Goal: Information Seeking & Learning: Learn about a topic

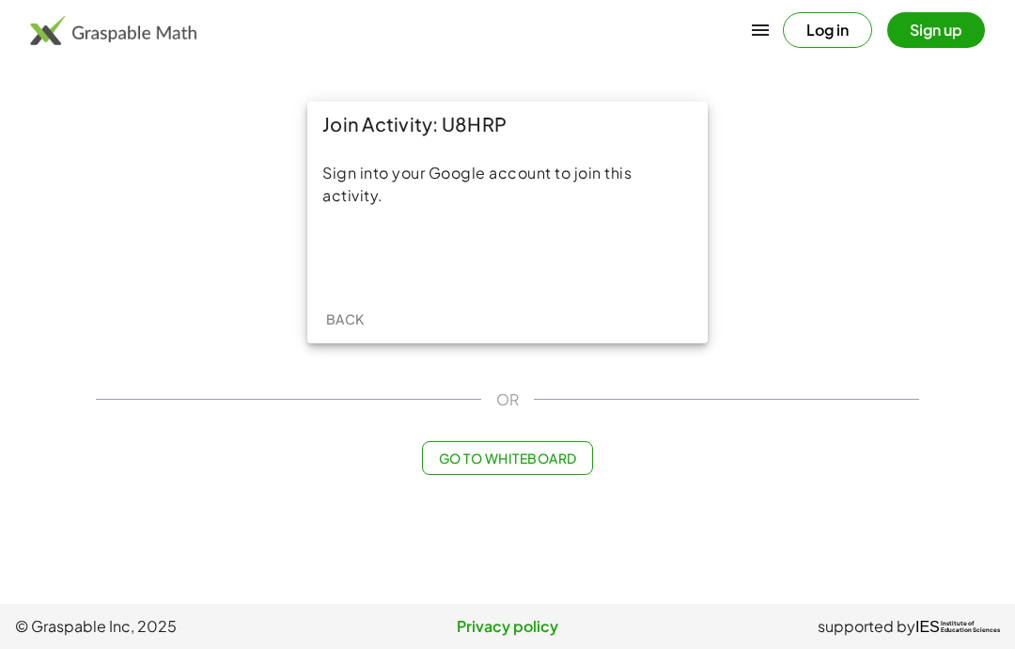
click at [563, 255] on div "Sign in with Google. Opens in new tab" at bounding box center [507, 255] width 173 height 41
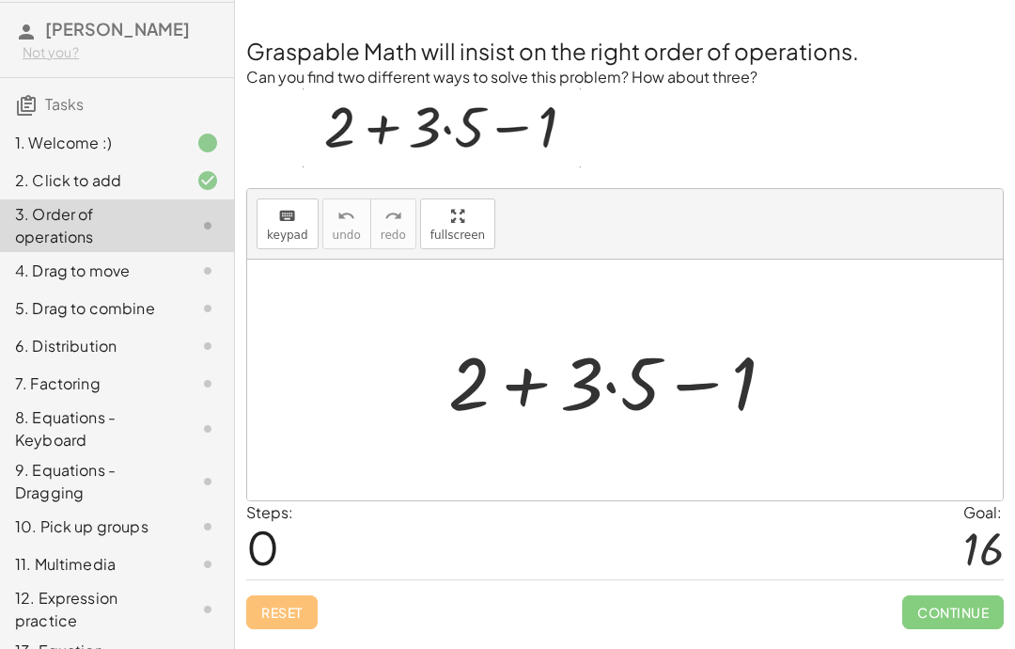
scroll to position [43, 0]
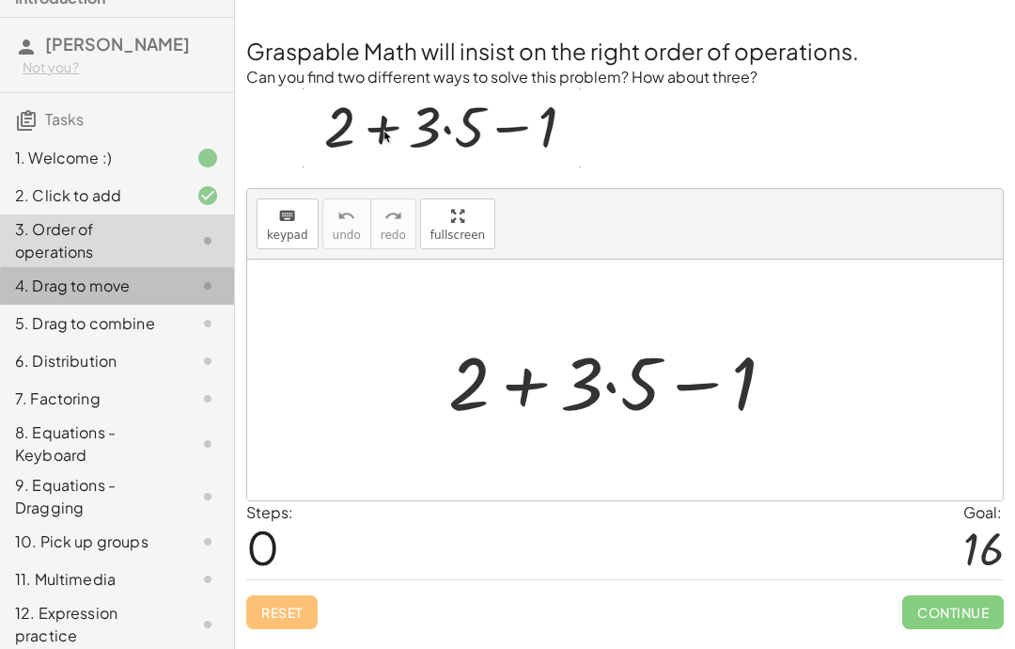
click at [53, 297] on div "4. Drag to move" at bounding box center [90, 285] width 151 height 23
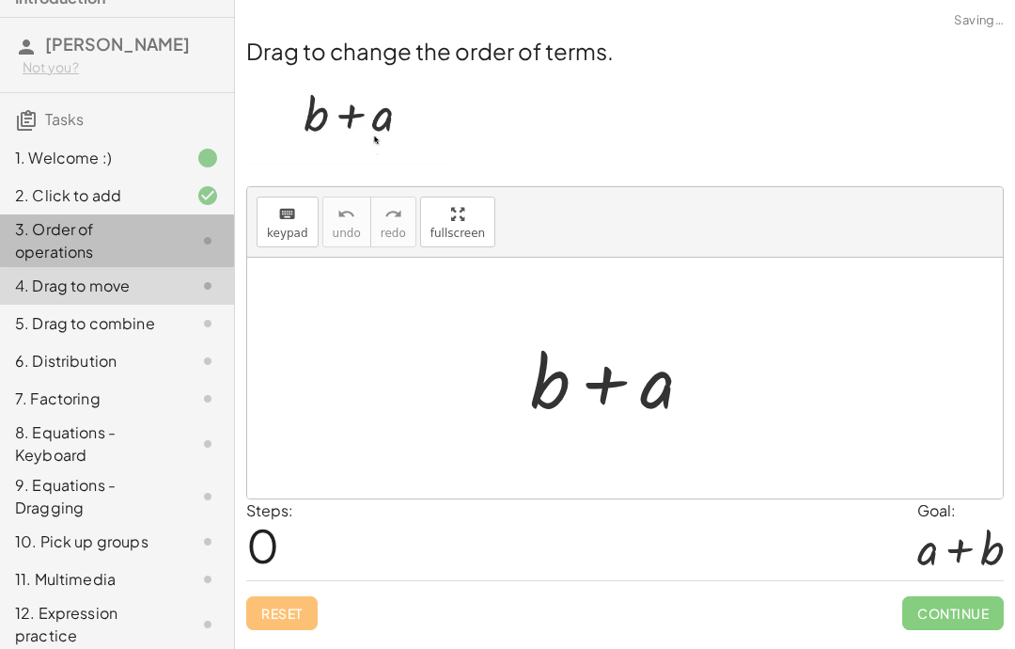
click at [113, 258] on div "3. Order of operations" at bounding box center [90, 240] width 151 height 45
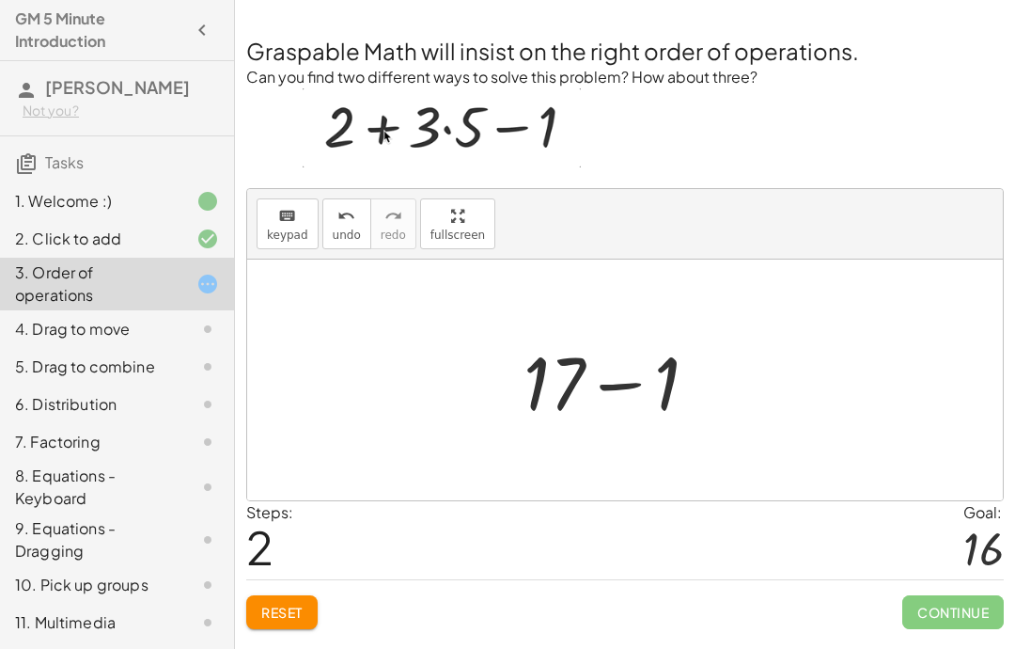
scroll to position [10, 0]
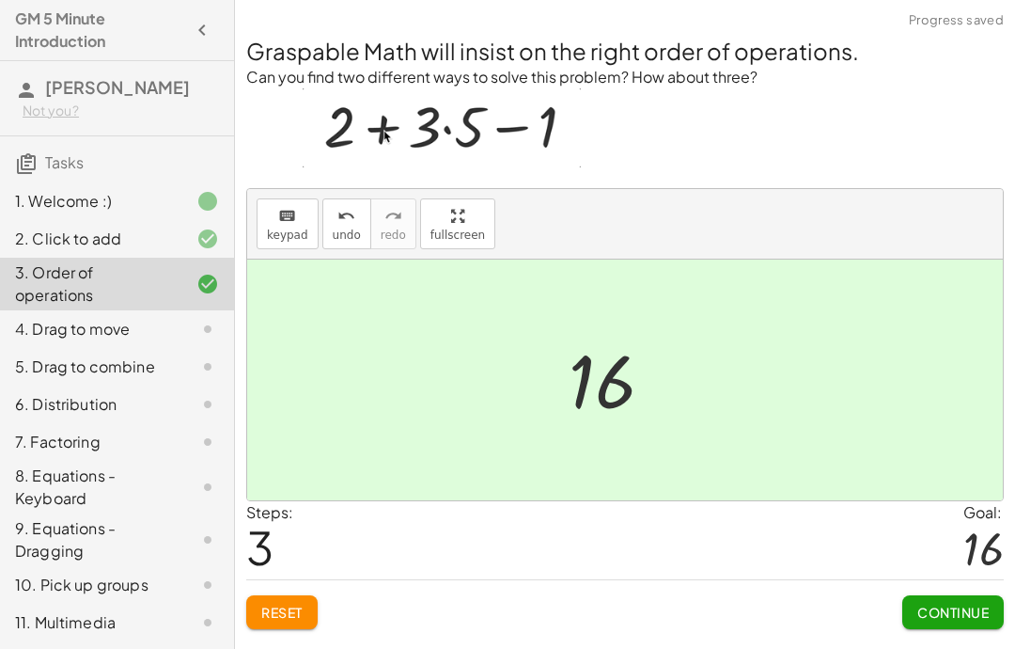
click at [930, 614] on button "Continue" at bounding box center [953, 612] width 102 height 34
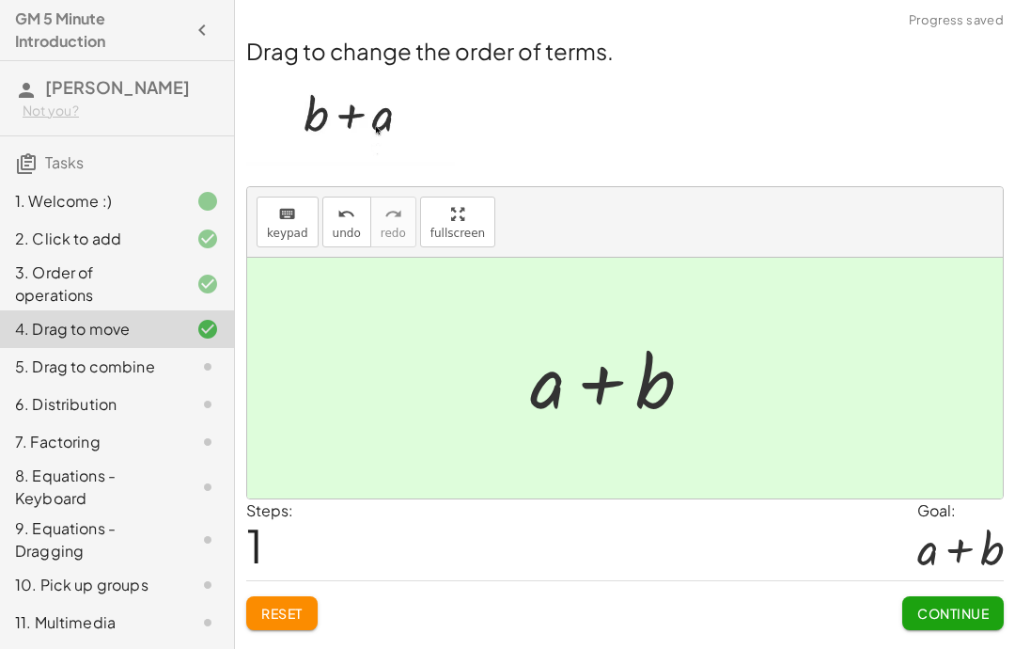
click at [954, 604] on span "Continue" at bounding box center [952, 612] width 71 height 17
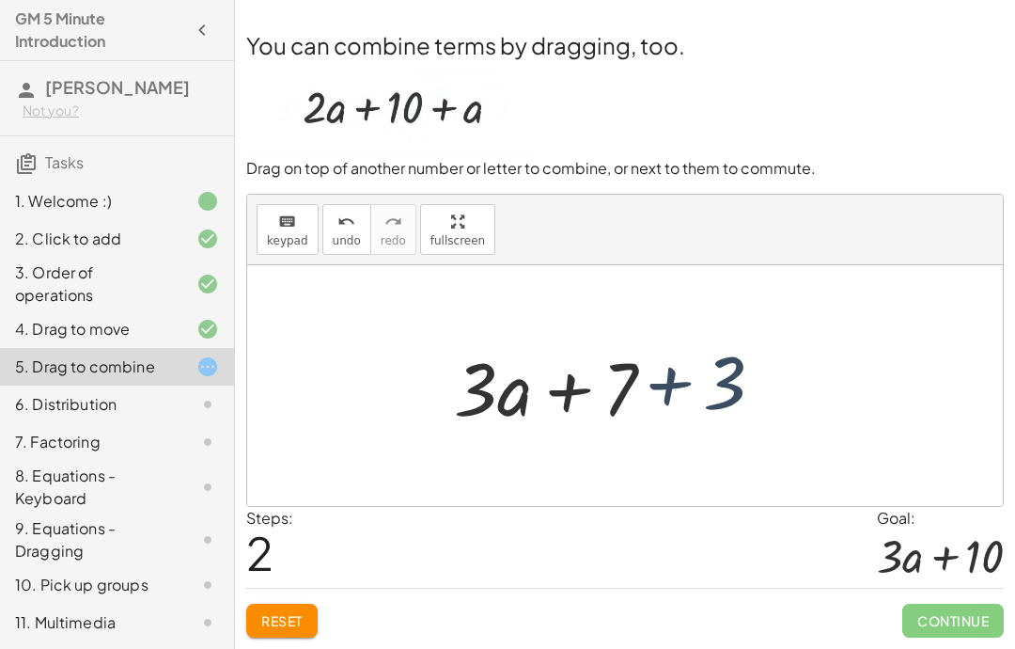
click at [282, 629] on button "Reset" at bounding box center [281, 620] width 71 height 34
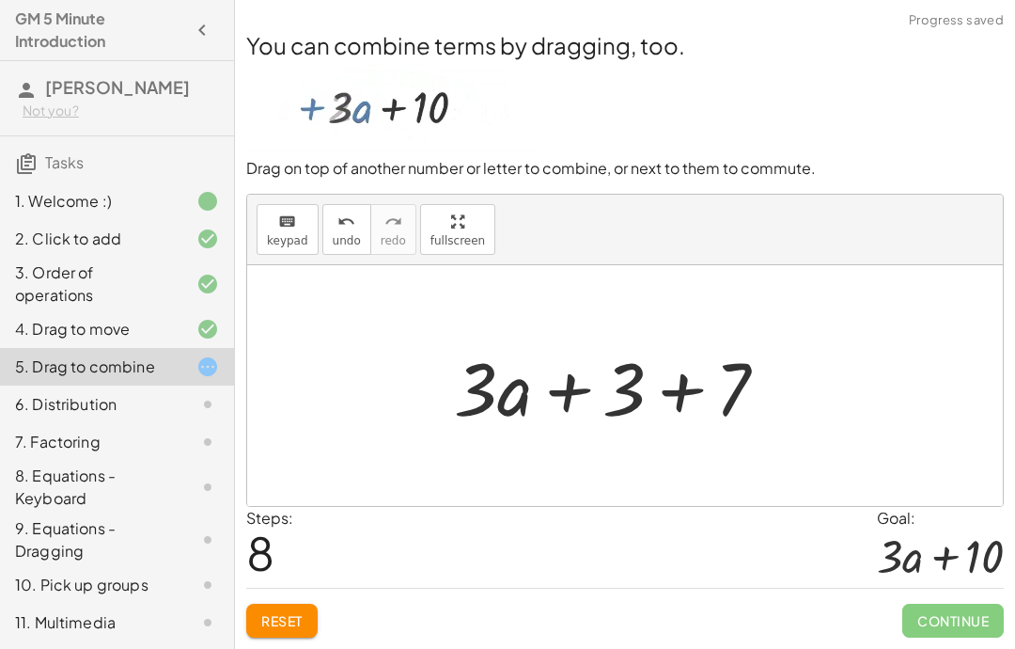
scroll to position [39, 0]
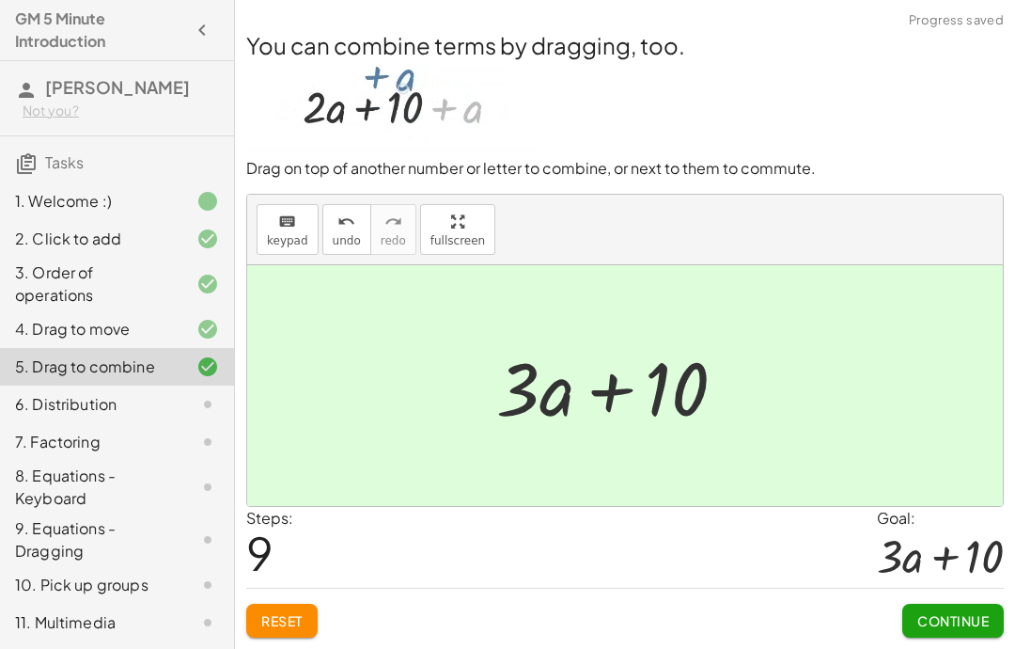
click at [944, 612] on span "Continue" at bounding box center [952, 620] width 71 height 17
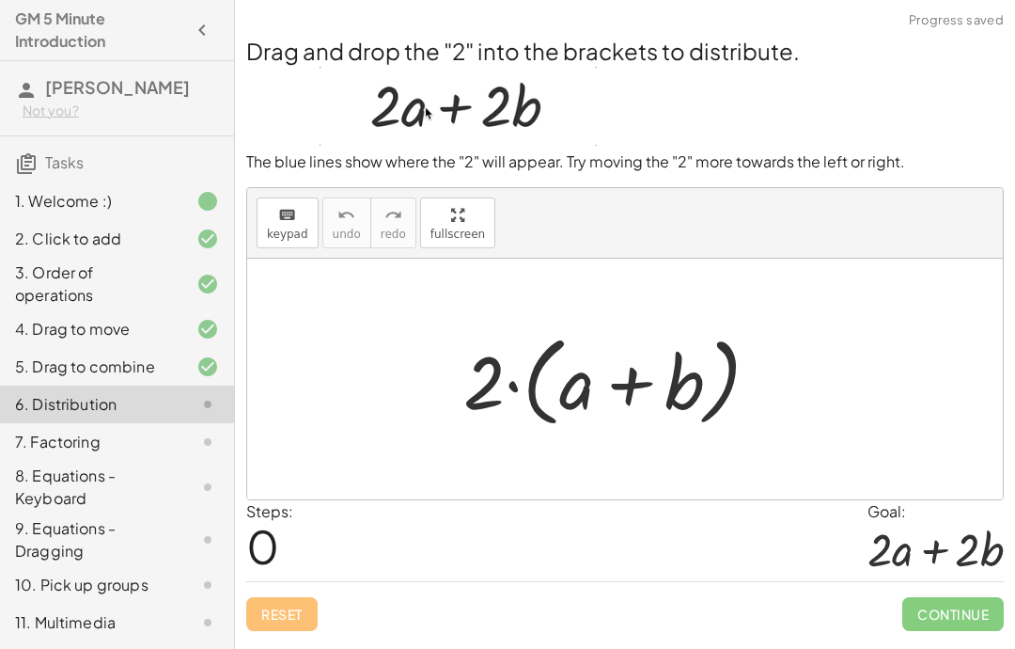
click at [182, 423] on div "6. Distribution" at bounding box center [117, 404] width 234 height 38
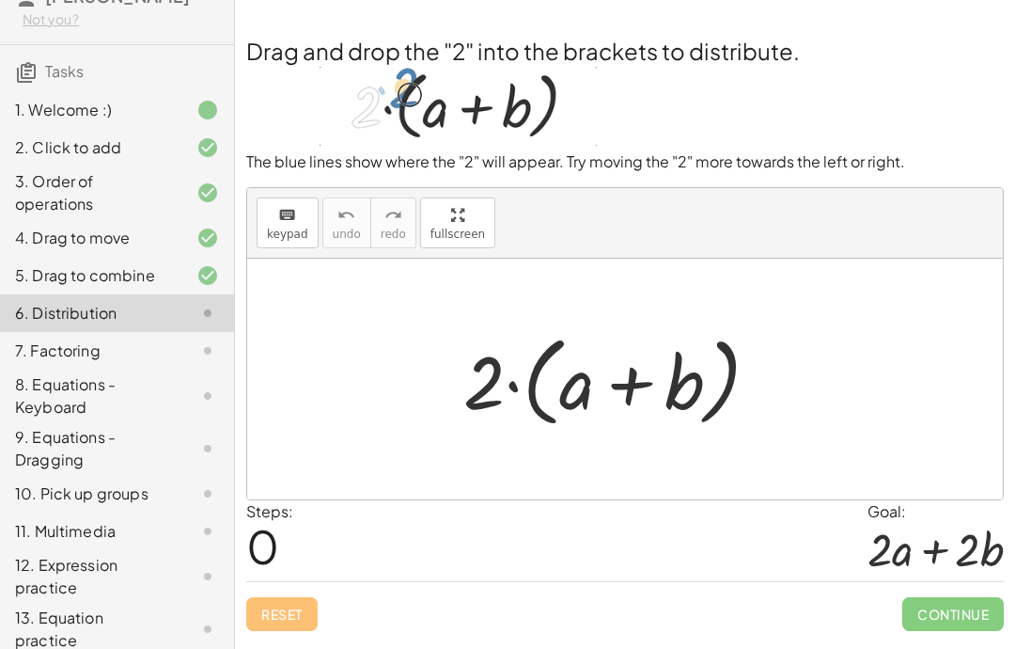
scroll to position [69, 0]
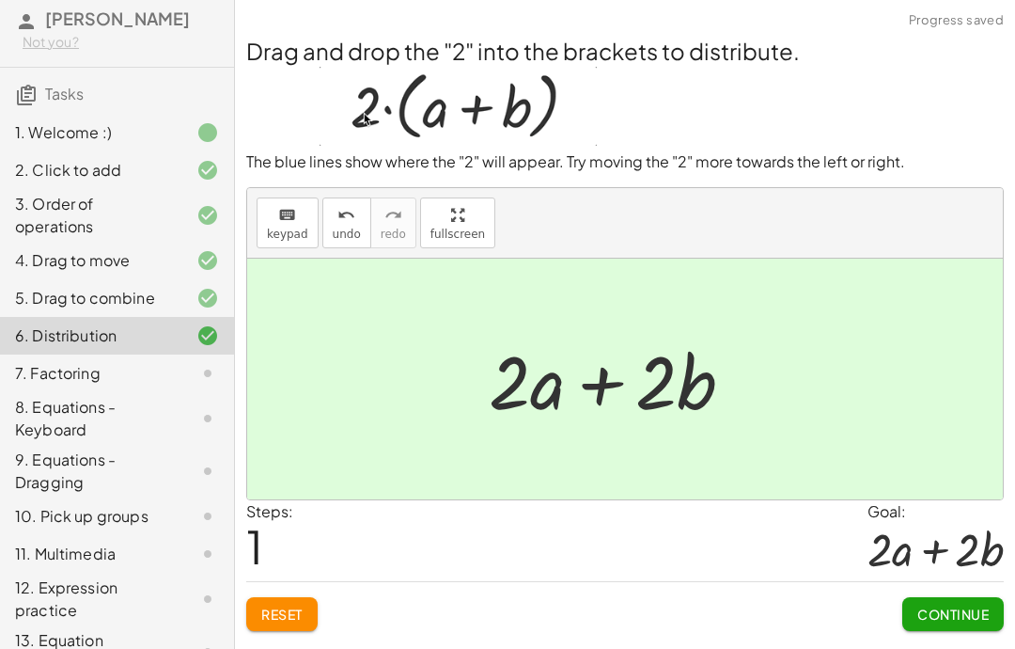
click at [908, 597] on button "Continue" at bounding box center [953, 614] width 102 height 34
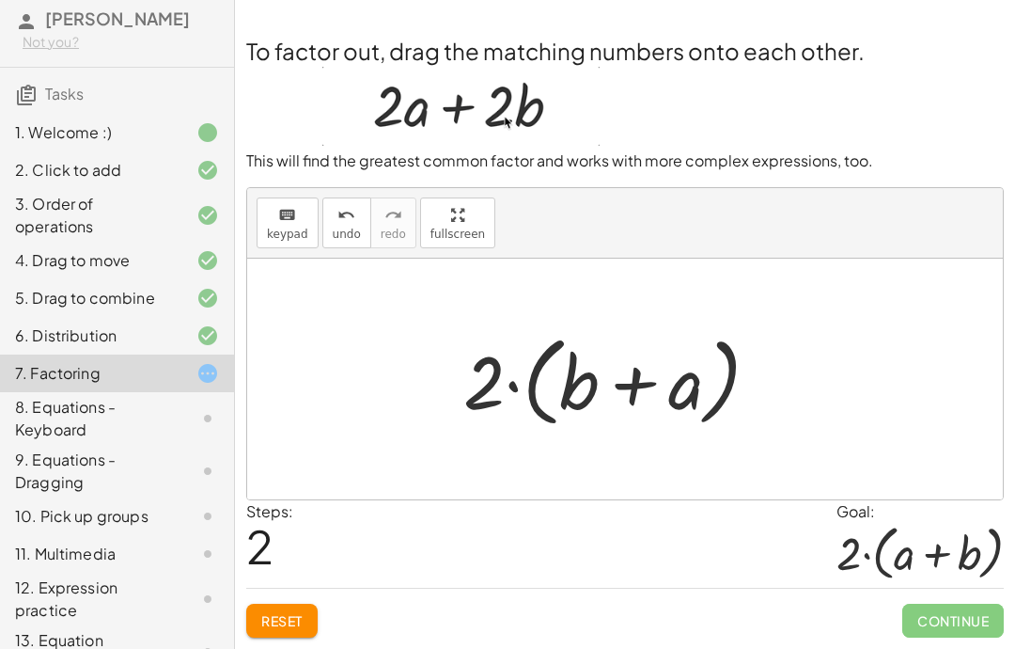
click at [270, 612] on span "Reset" at bounding box center [281, 620] width 41 height 17
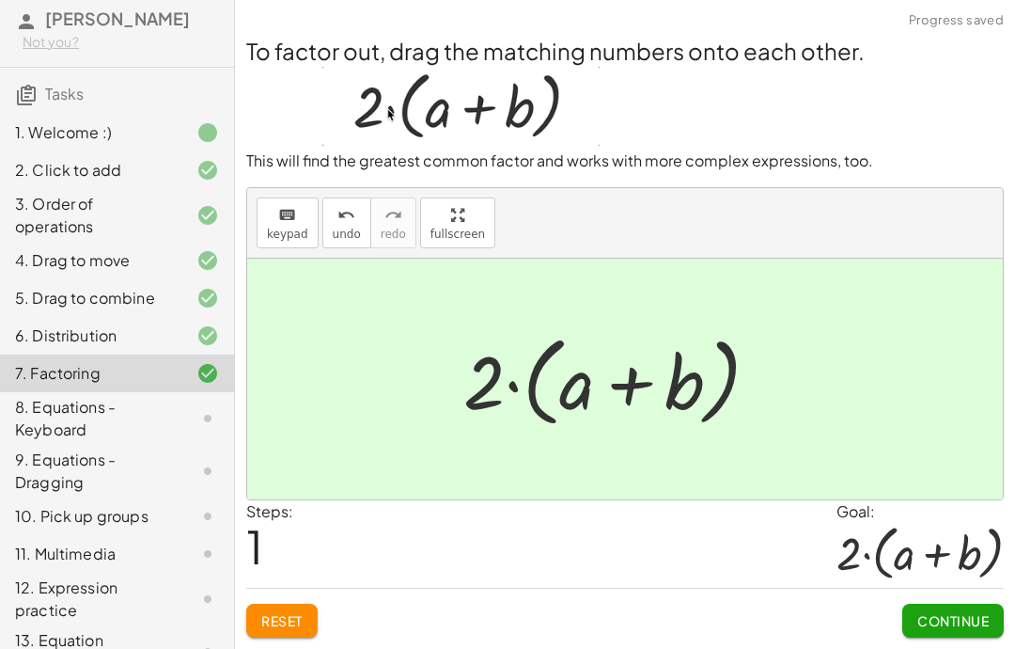
click at [927, 612] on span "Continue" at bounding box center [952, 620] width 71 height 17
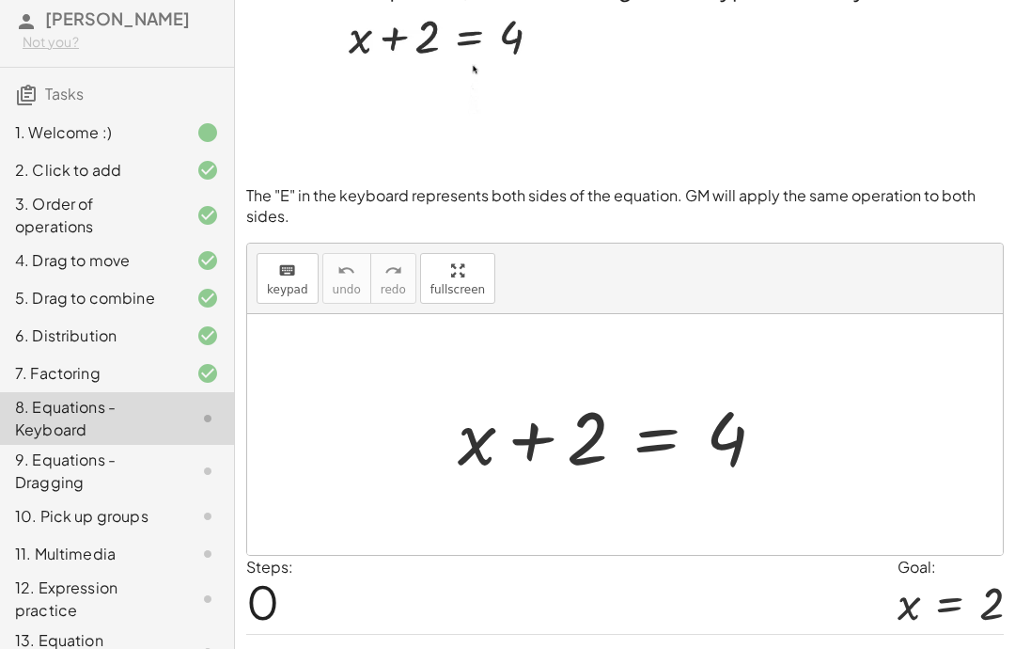
click at [54, 384] on div "7. Factoring" at bounding box center [90, 373] width 151 height 23
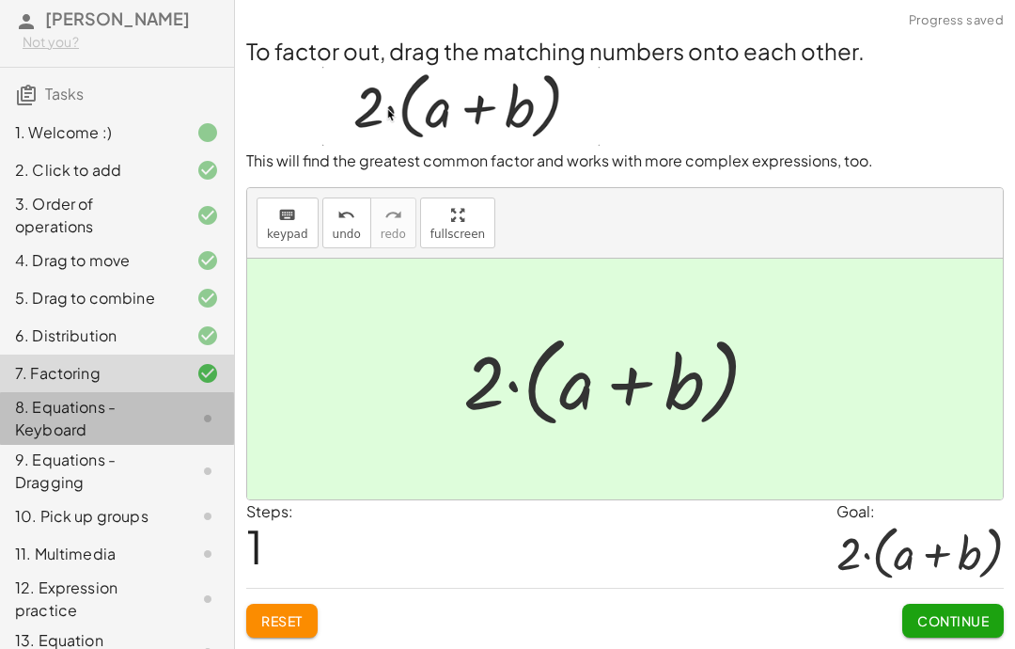
click at [70, 441] on div "8. Equations - Keyboard" at bounding box center [90, 418] width 151 height 45
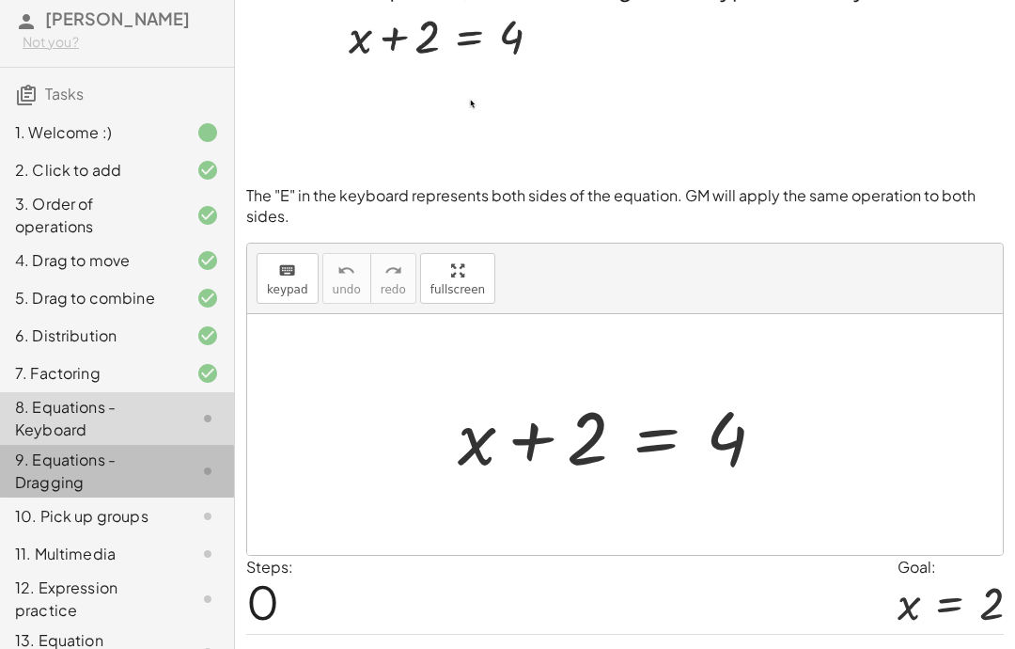
click at [76, 486] on div "9. Equations - Dragging" at bounding box center [90, 470] width 151 height 45
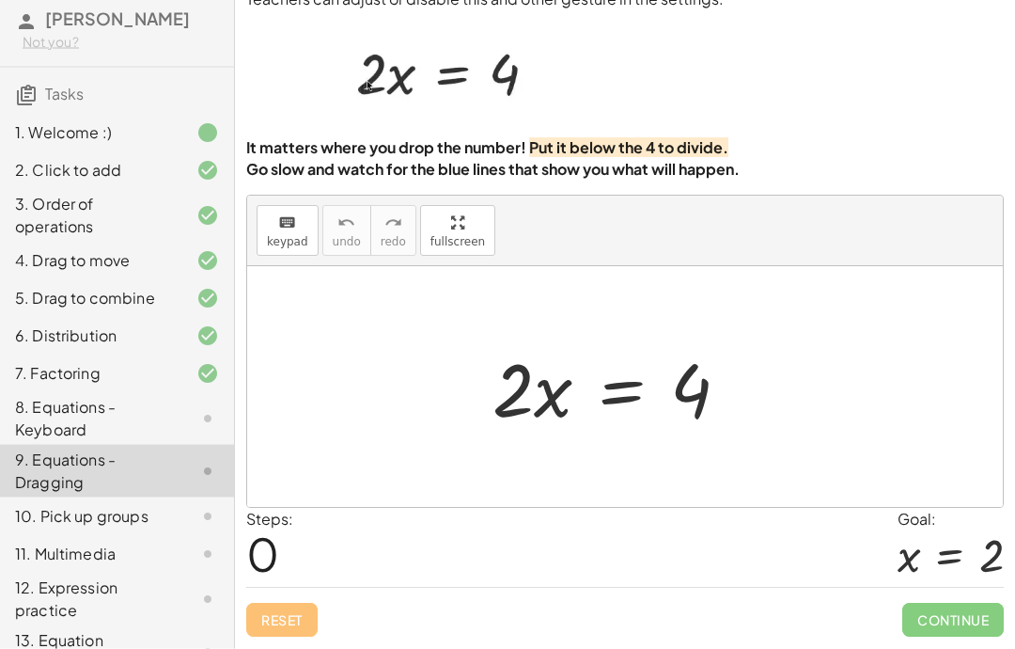
scroll to position [72, 0]
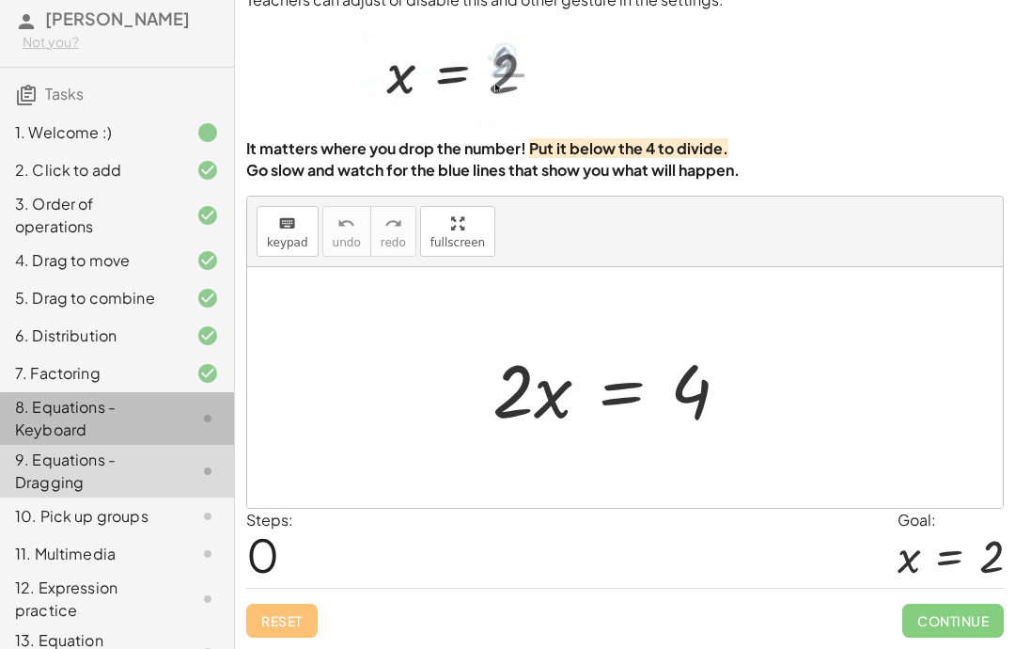
click at [72, 433] on div "8. Equations - Keyboard" at bounding box center [90, 418] width 151 height 45
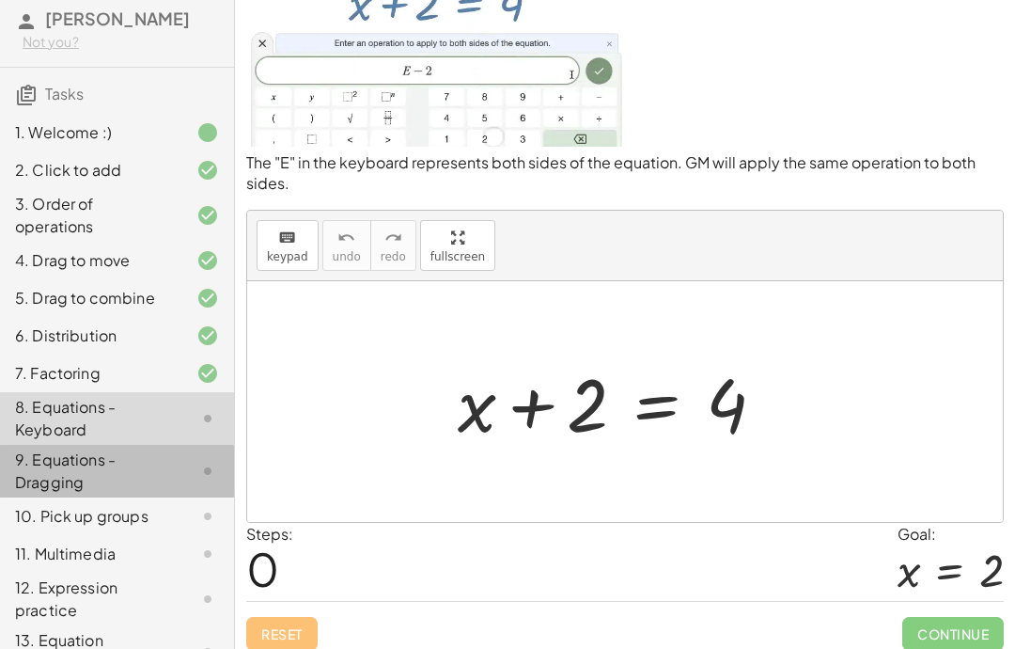
click at [73, 493] on div "9. Equations - Dragging" at bounding box center [90, 470] width 151 height 45
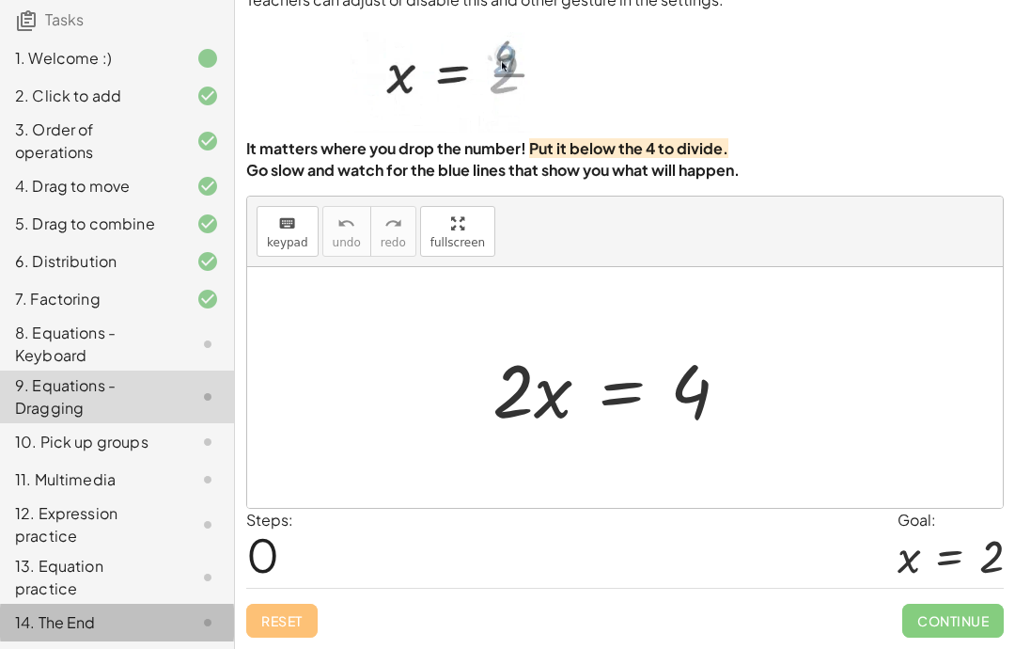
scroll to position [165, 0]
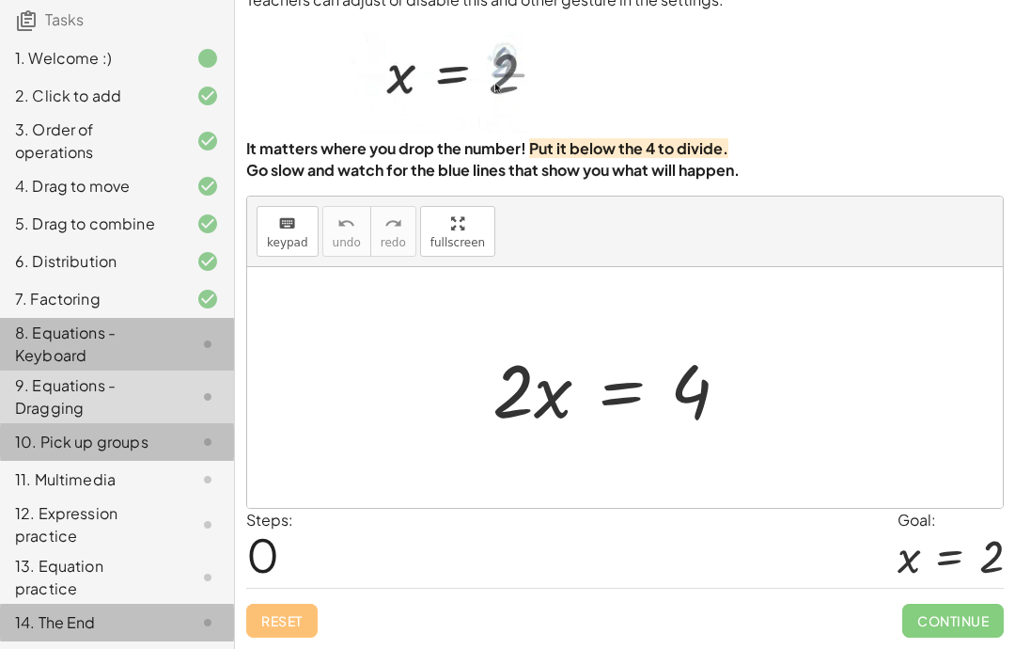
click at [59, 362] on div "8. Equations - Keyboard" at bounding box center [90, 343] width 151 height 45
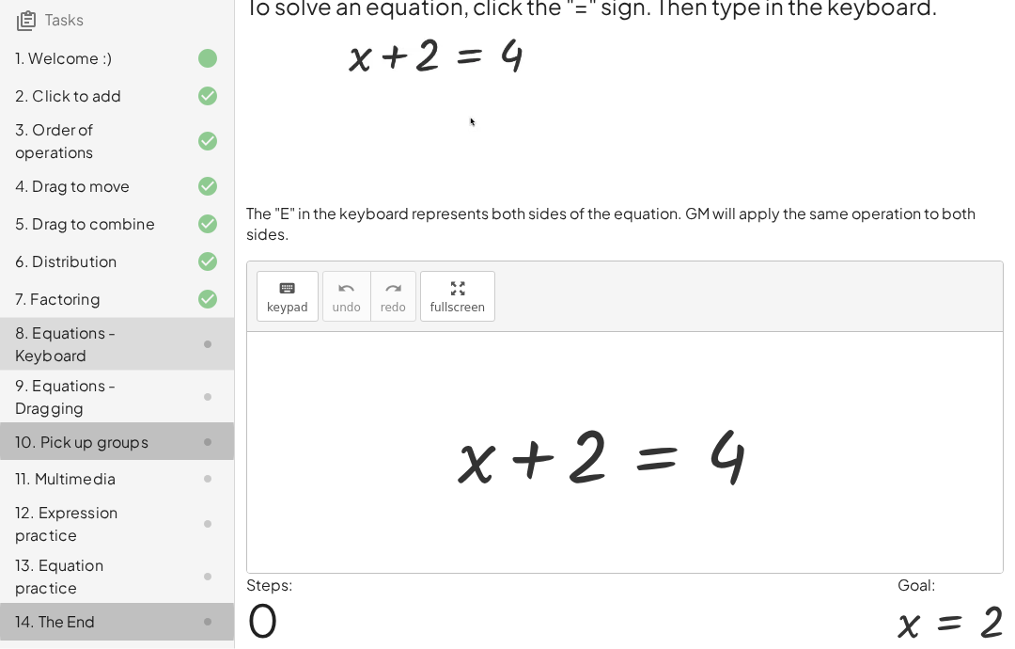
scroll to position [0, 0]
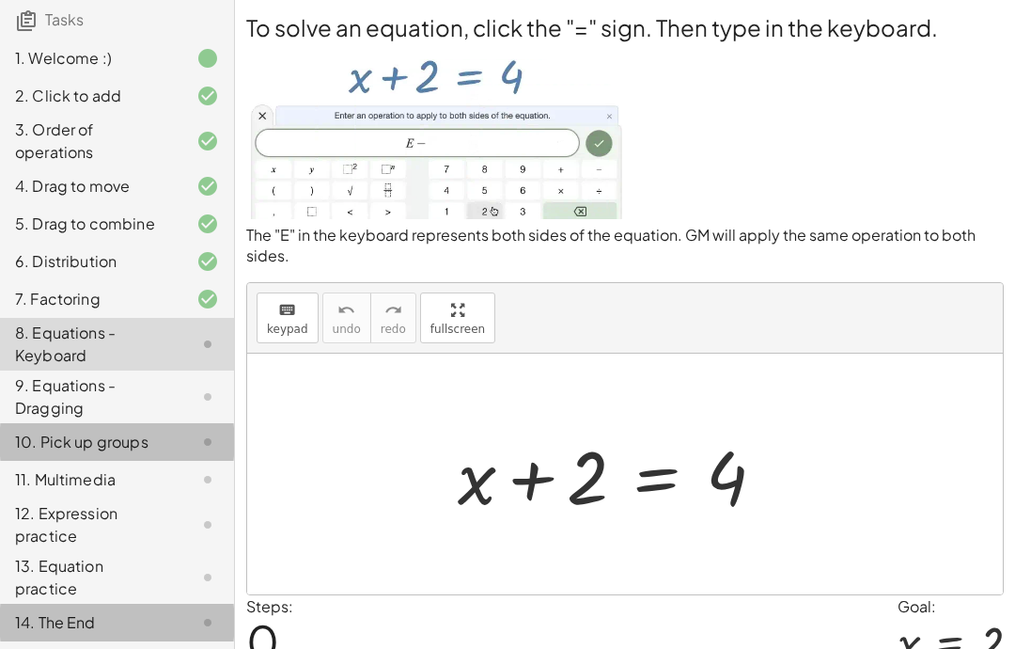
click at [70, 332] on div "8. Equations - Keyboard" at bounding box center [90, 343] width 151 height 45
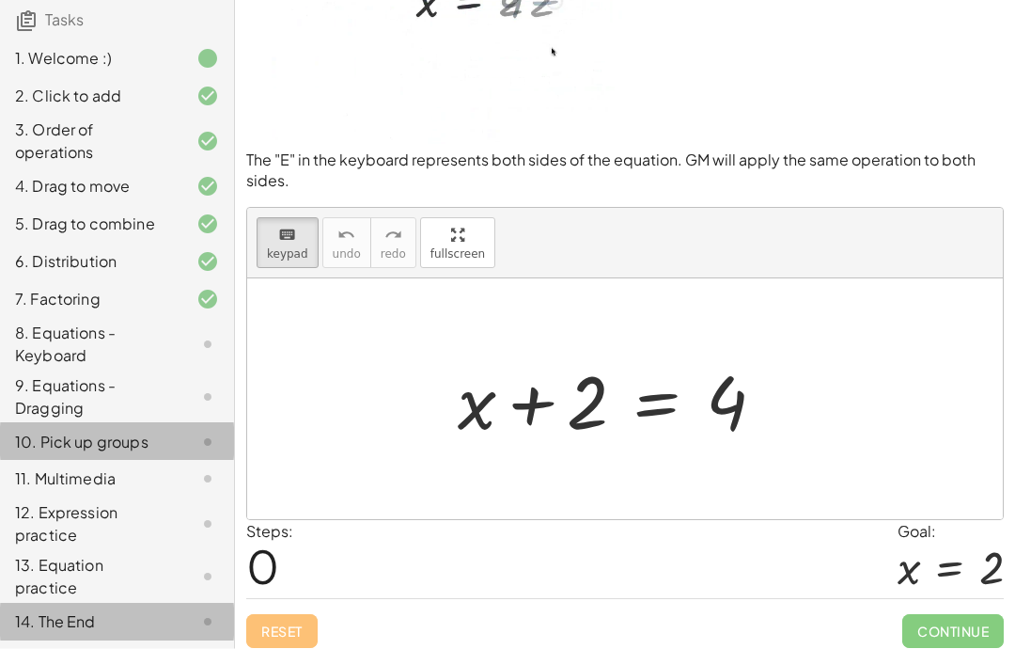
scroll to position [84, 0]
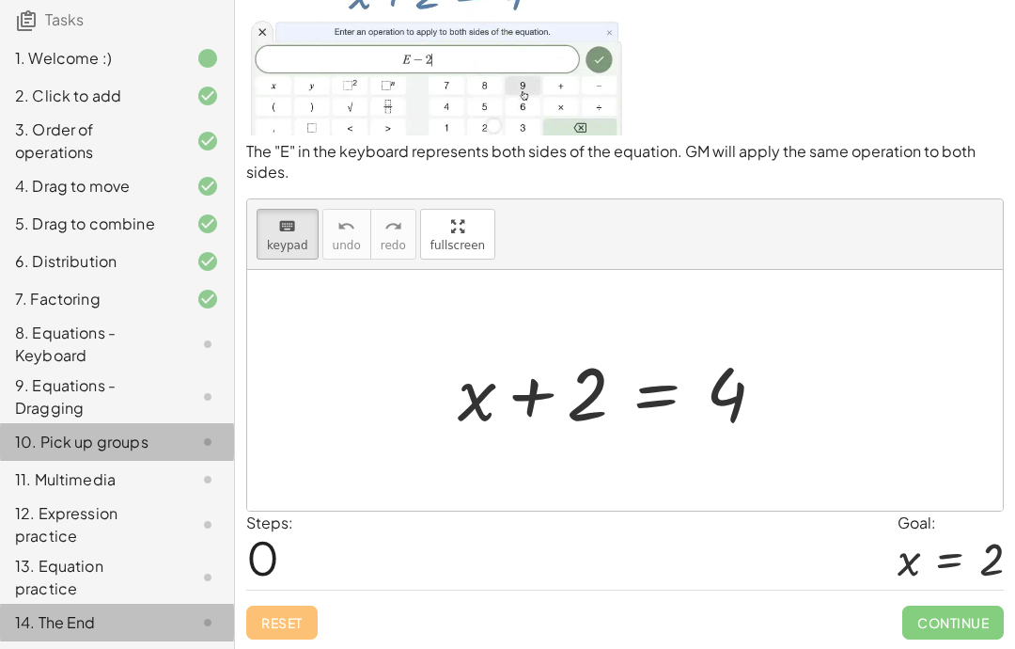
click at [55, 330] on div "8. Equations - Keyboard" at bounding box center [90, 343] width 151 height 45
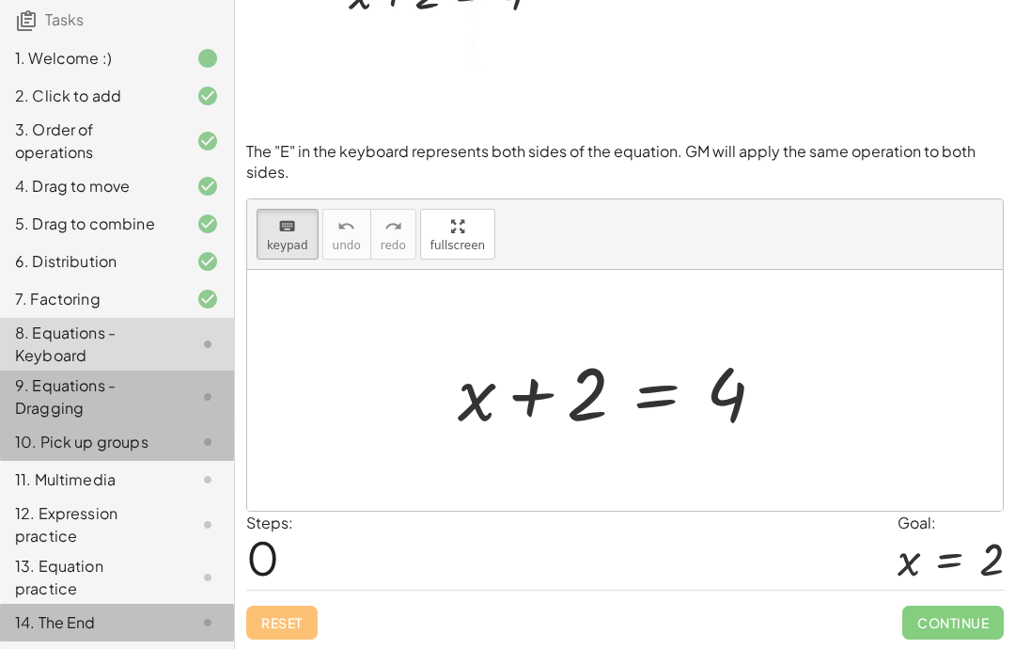
click at [54, 382] on div "9. Equations - Dragging" at bounding box center [90, 396] width 151 height 45
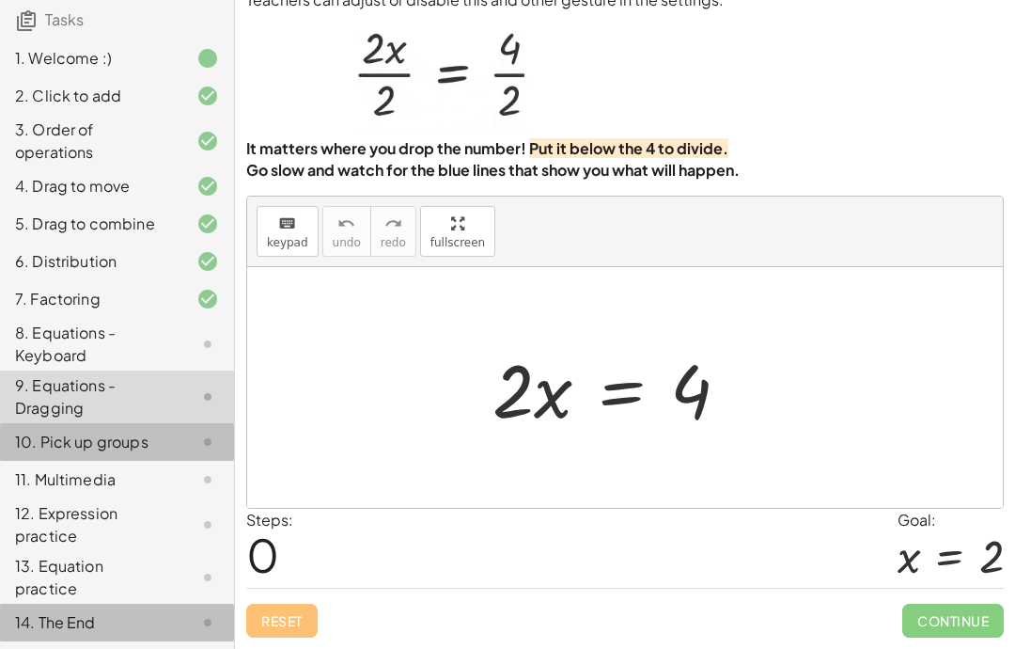
scroll to position [75, 0]
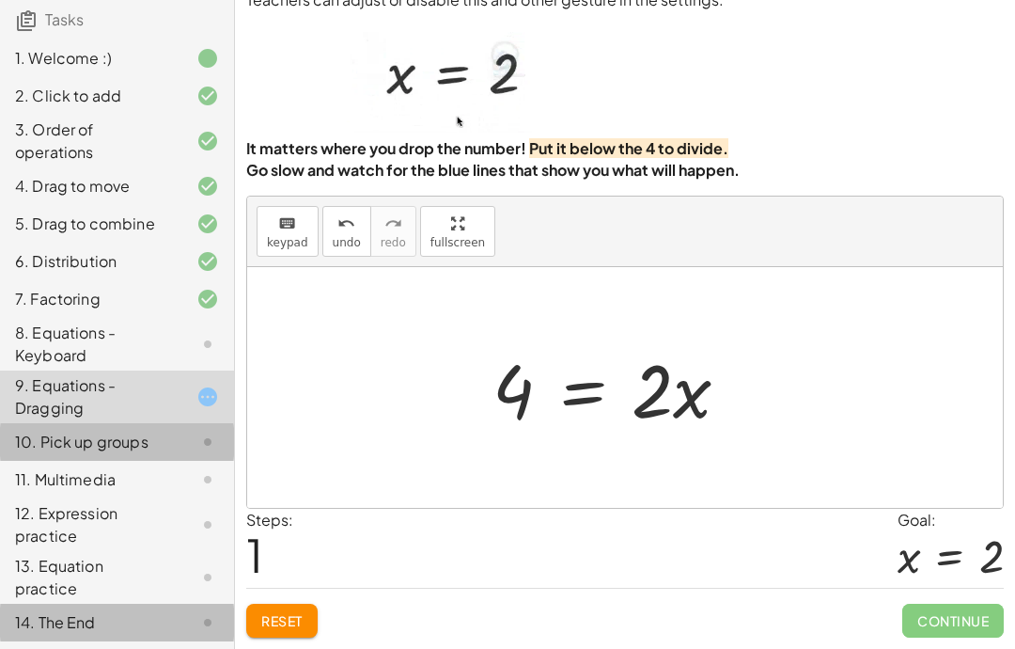
click at [282, 617] on span "Reset" at bounding box center [281, 620] width 41 height 17
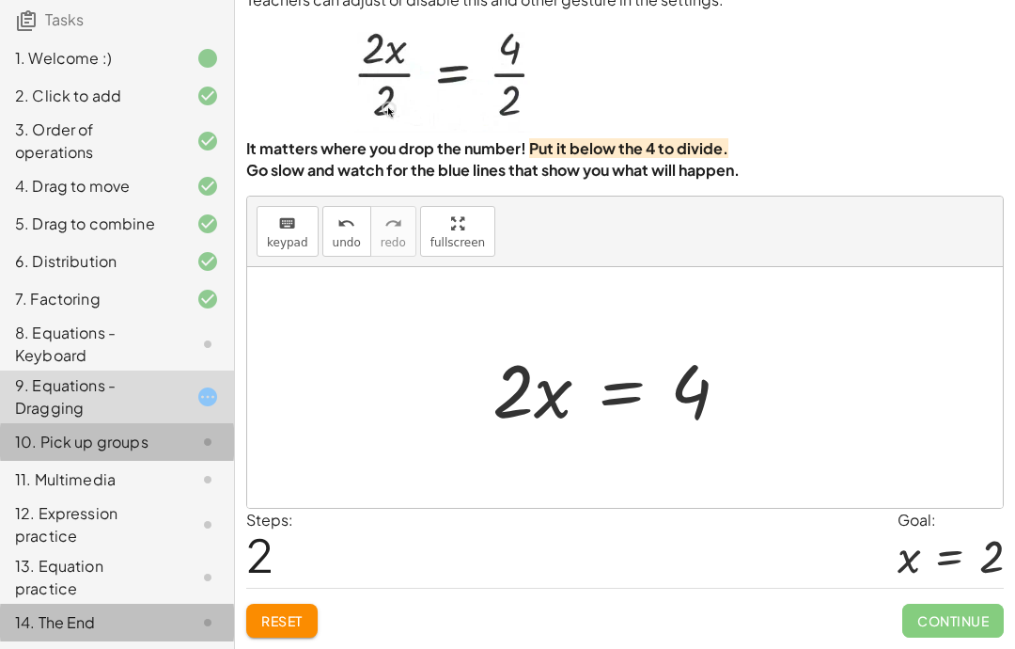
click at [288, 607] on button "Reset" at bounding box center [281, 620] width 71 height 34
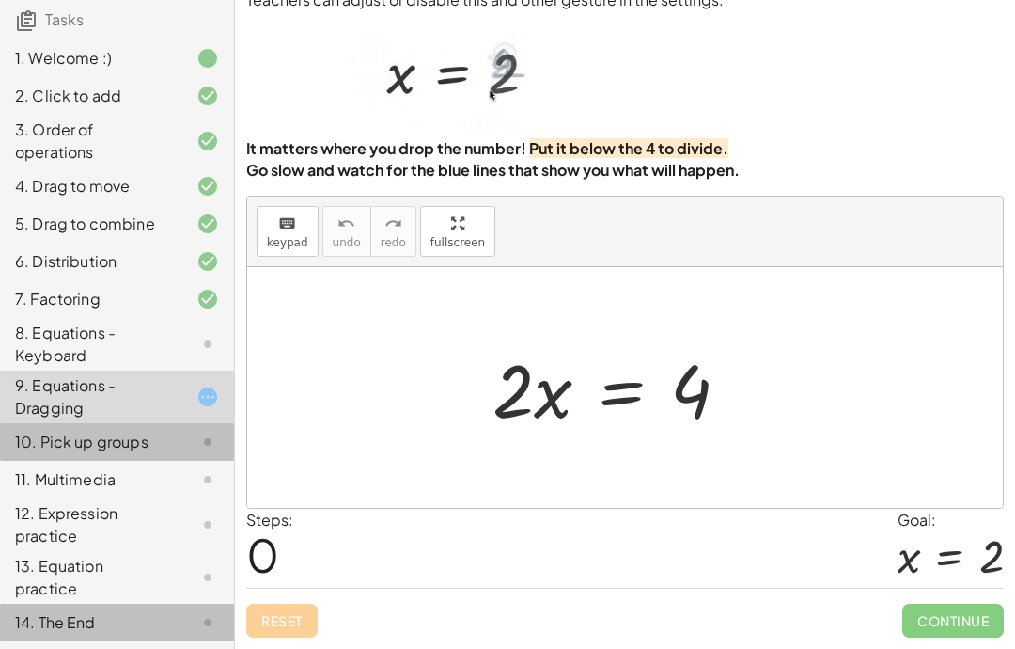
click at [287, 607] on div "Reset Continue" at bounding box center [625, 612] width 758 height 50
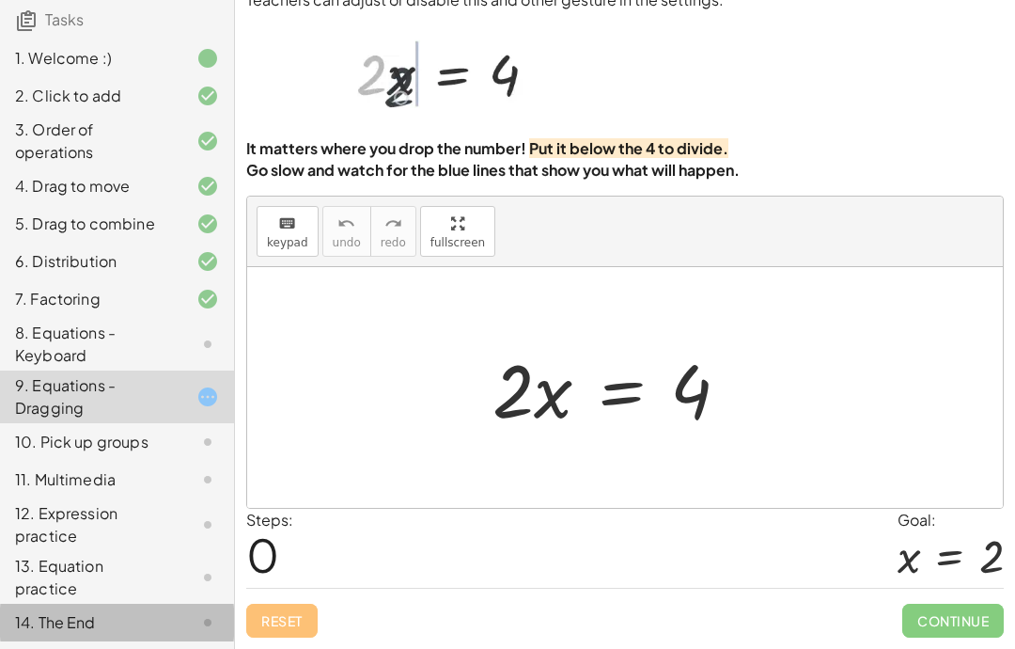
click at [53, 446] on div "10. Pick up groups" at bounding box center [90, 441] width 151 height 23
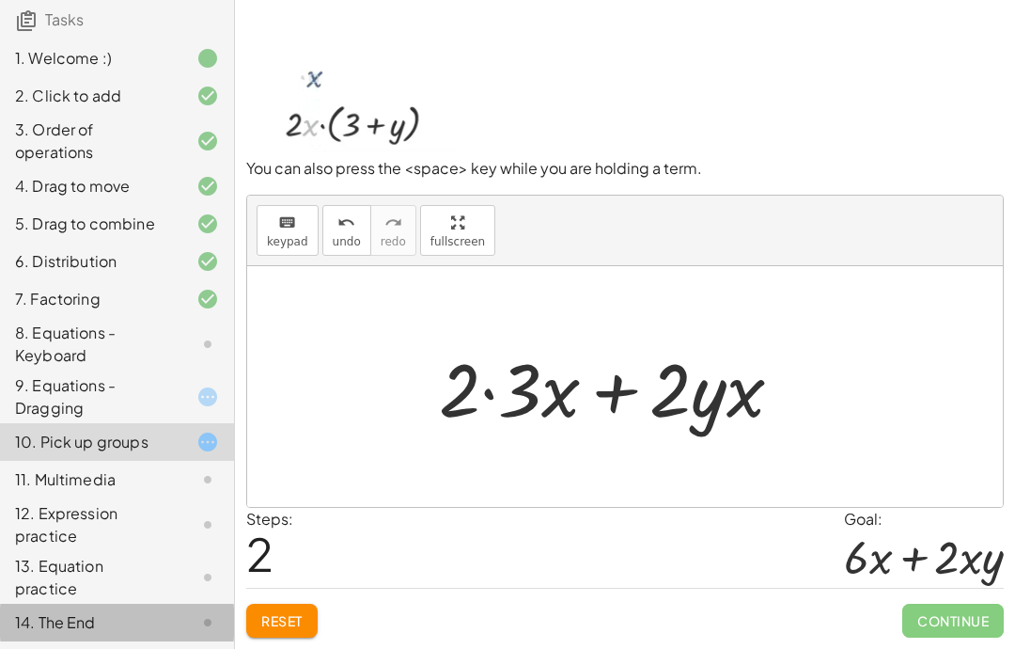
click at [285, 612] on span "Reset" at bounding box center [281, 620] width 41 height 17
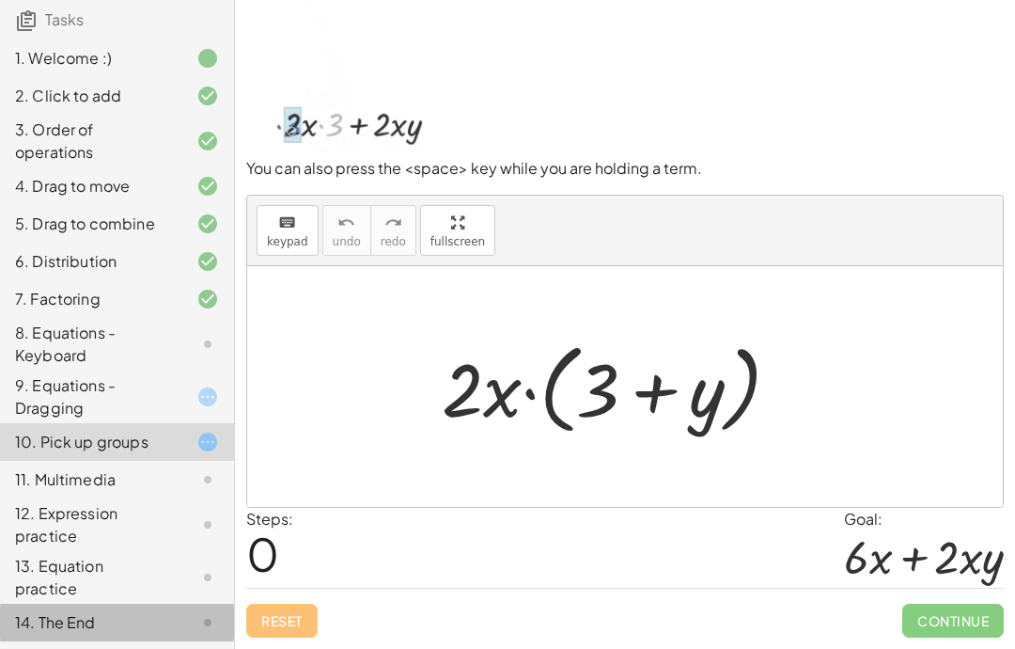
click at [285, 612] on div "Reset Continue" at bounding box center [625, 612] width 758 height 50
click at [274, 608] on div "Reset Continue" at bounding box center [625, 612] width 758 height 50
click at [63, 65] on div "1. Welcome :)" at bounding box center [90, 58] width 151 height 23
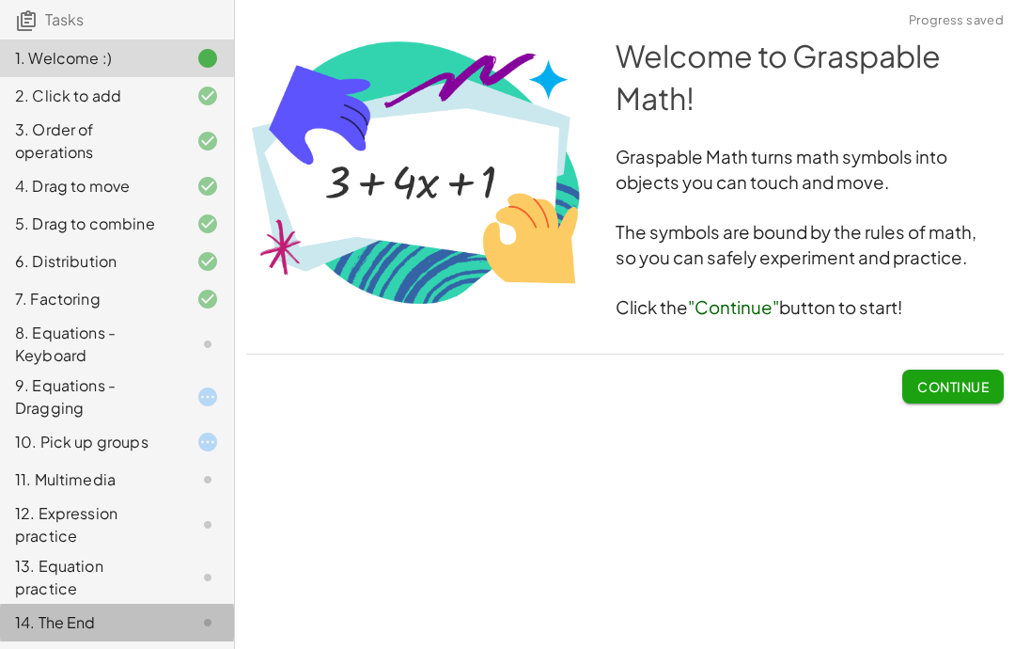
click at [38, 96] on div "2. Click to add" at bounding box center [90, 96] width 151 height 23
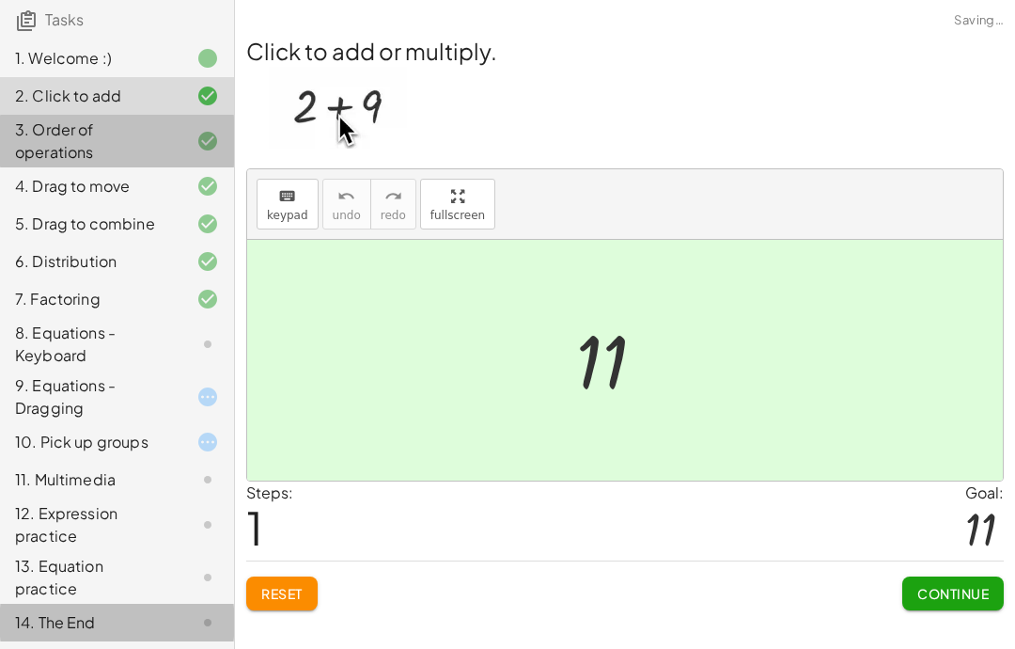
click at [56, 138] on div "3. Order of operations" at bounding box center [90, 140] width 151 height 45
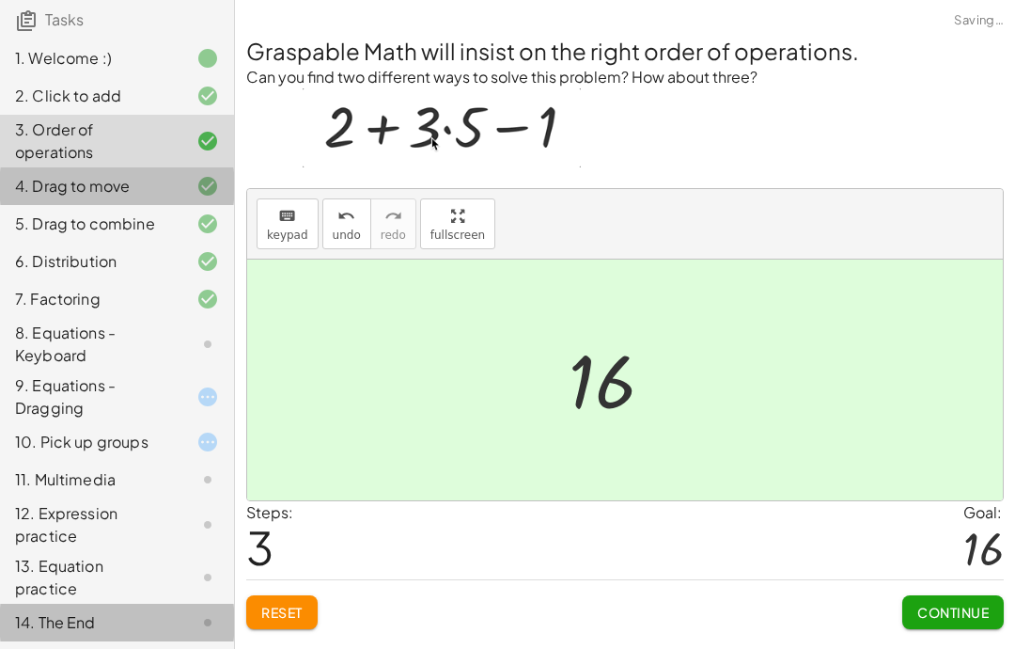
click at [66, 186] on div "4. Drag to move" at bounding box center [90, 186] width 151 height 23
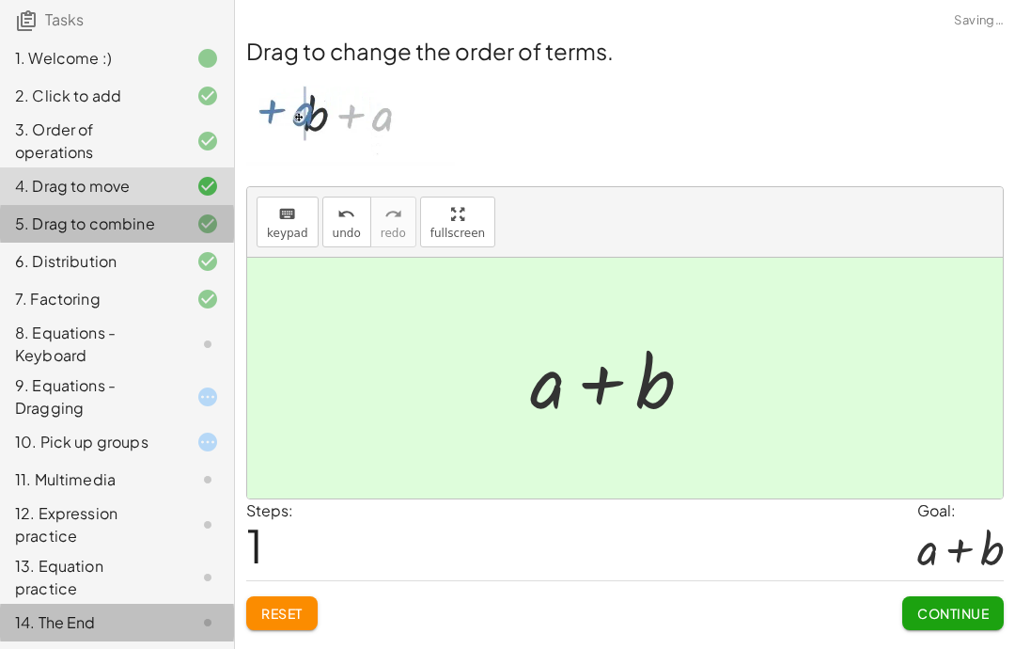
click at [57, 217] on div "5. Drag to combine" at bounding box center [90, 223] width 151 height 23
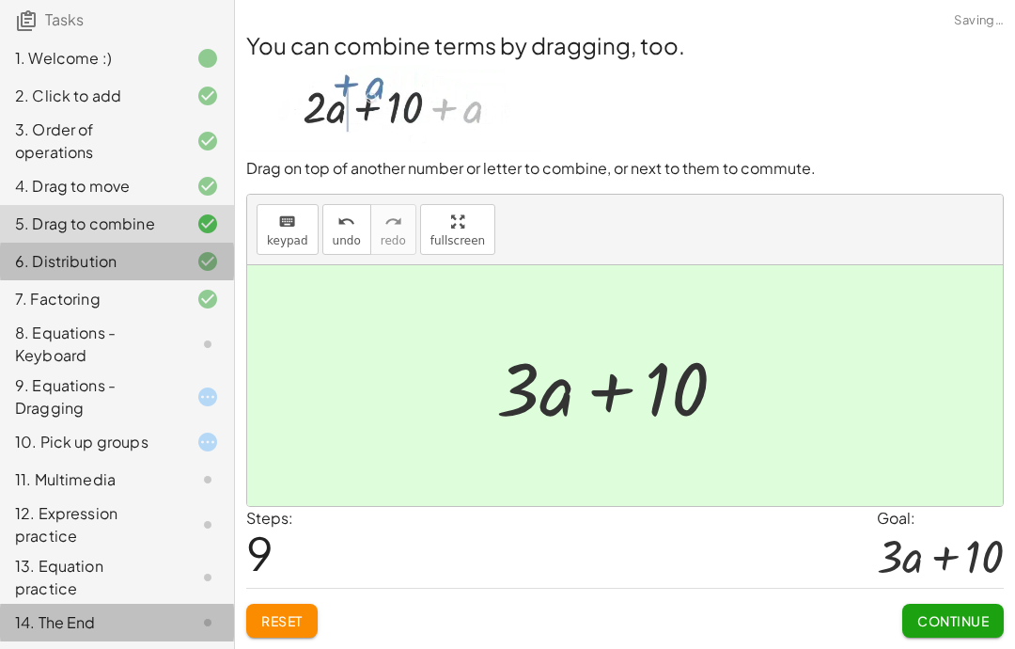
click at [66, 258] on div "6. Distribution" at bounding box center [90, 261] width 151 height 23
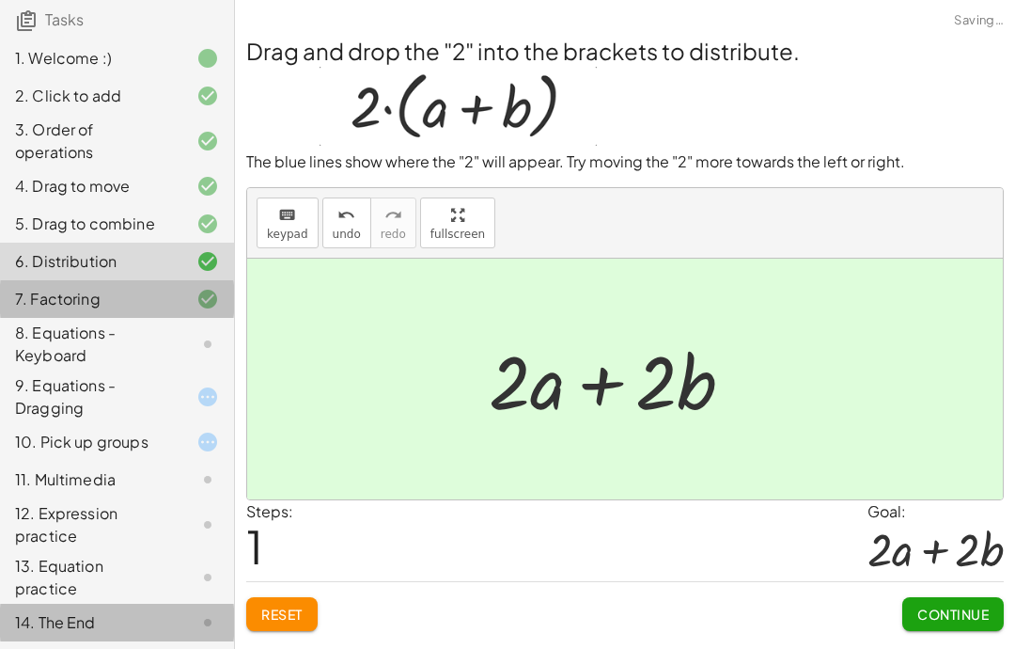
click at [69, 306] on div "7. Factoring" at bounding box center [90, 299] width 151 height 23
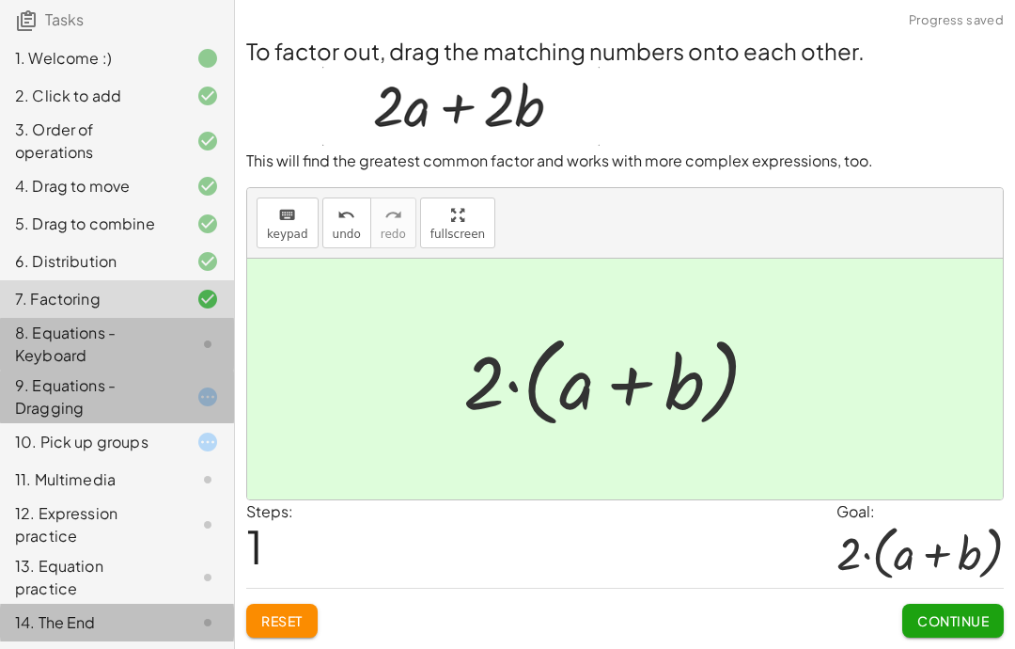
click at [53, 395] on div "9. Equations - Dragging" at bounding box center [90, 396] width 151 height 45
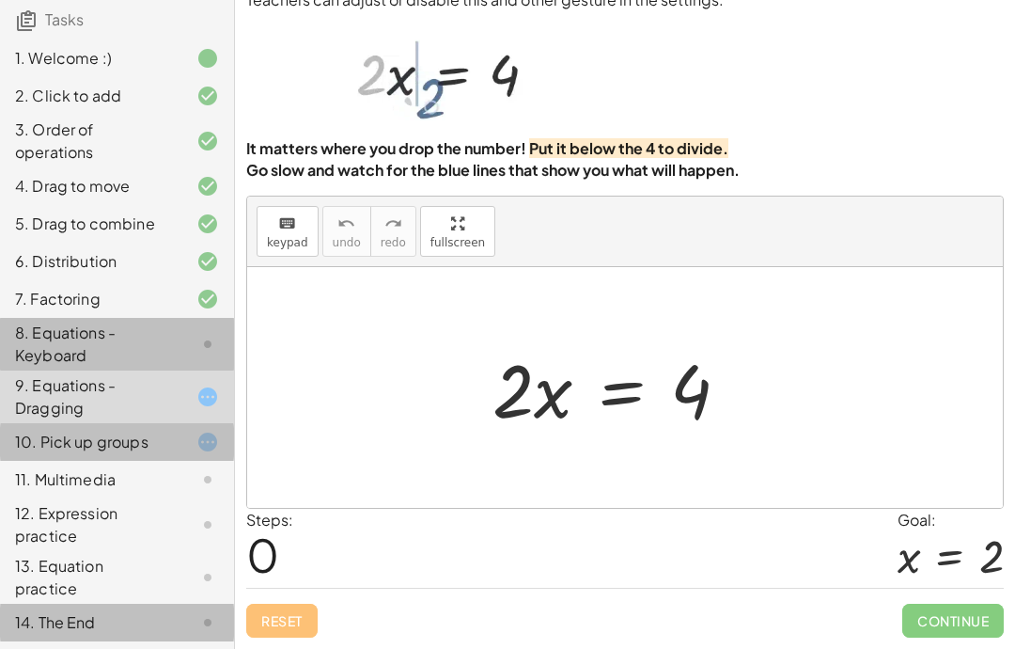
click at [53, 427] on div "10. Pick up groups" at bounding box center [117, 442] width 234 height 38
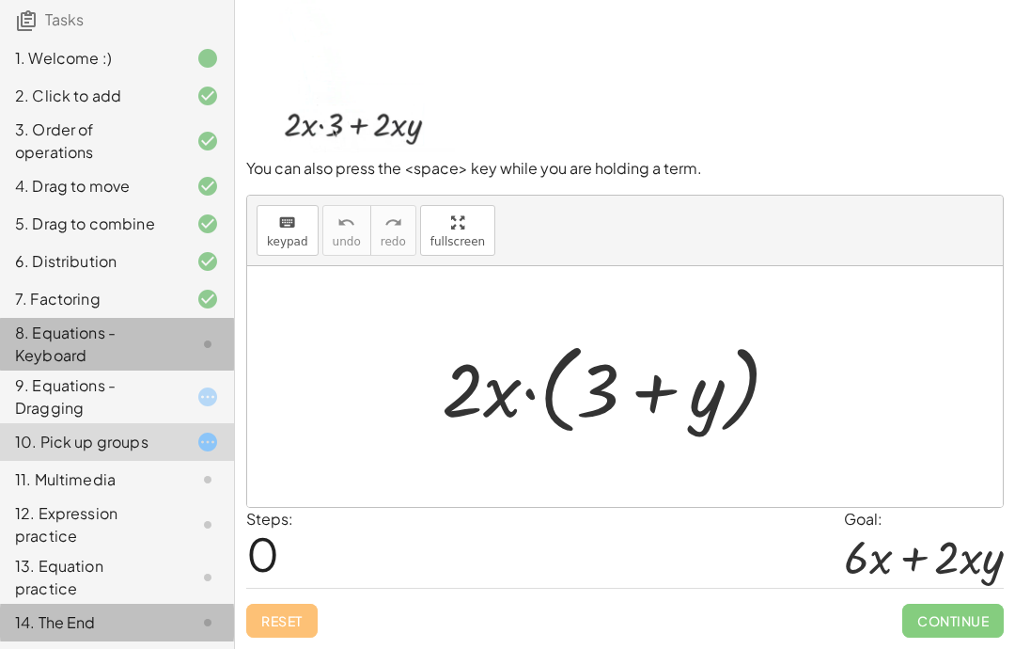
click at [284, 610] on div "Reset Continue" at bounding box center [625, 612] width 758 height 50
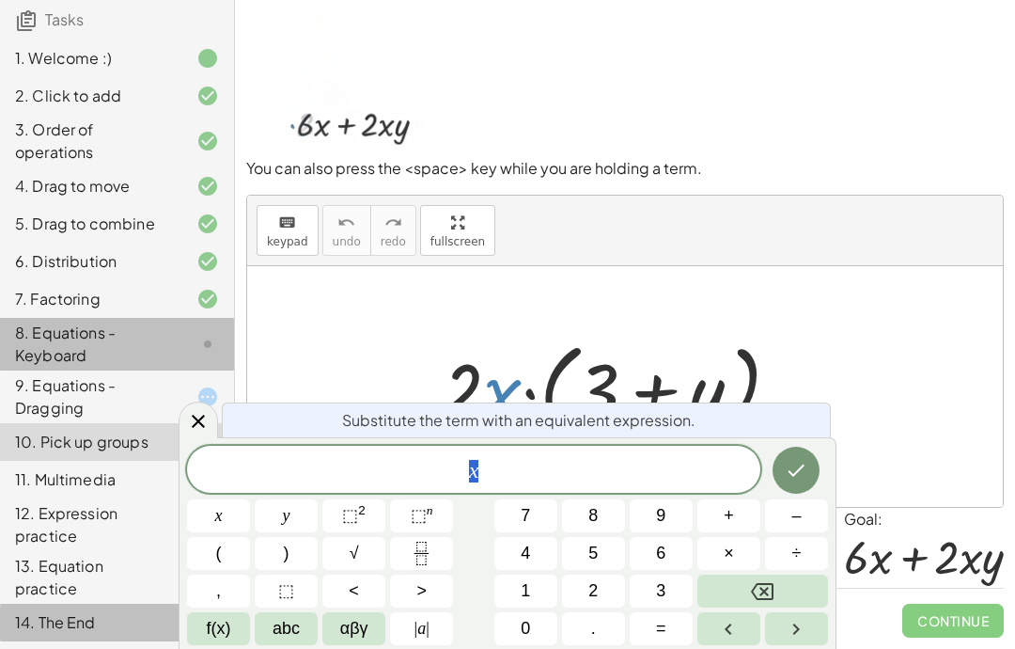
click at [517, 484] on div "x" at bounding box center [473, 469] width 573 height 47
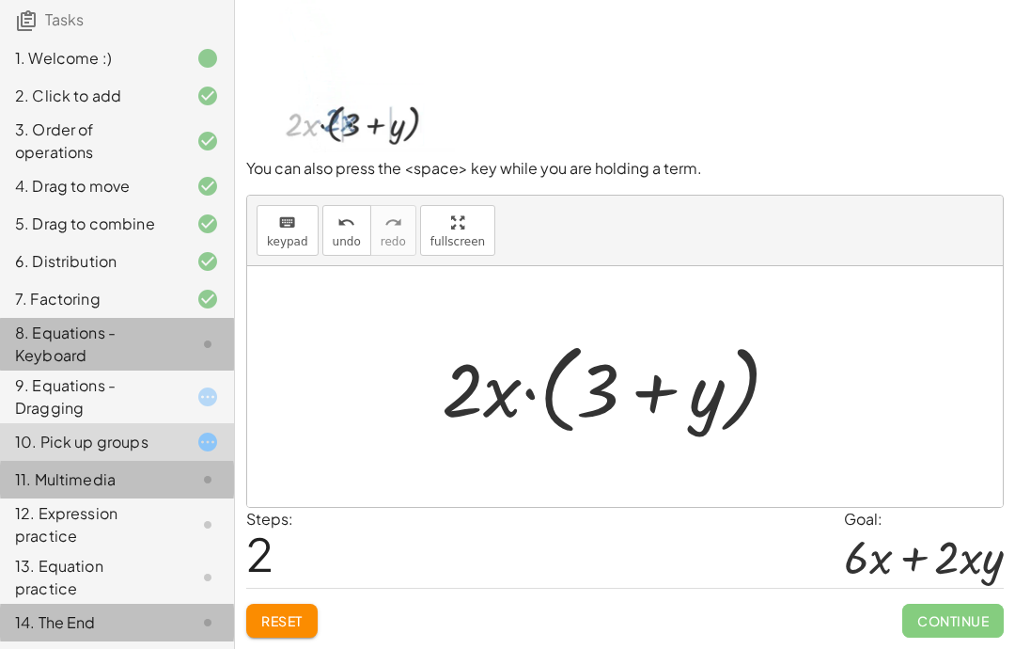
click at [78, 474] on div "11. Multimedia" at bounding box center [90, 479] width 151 height 23
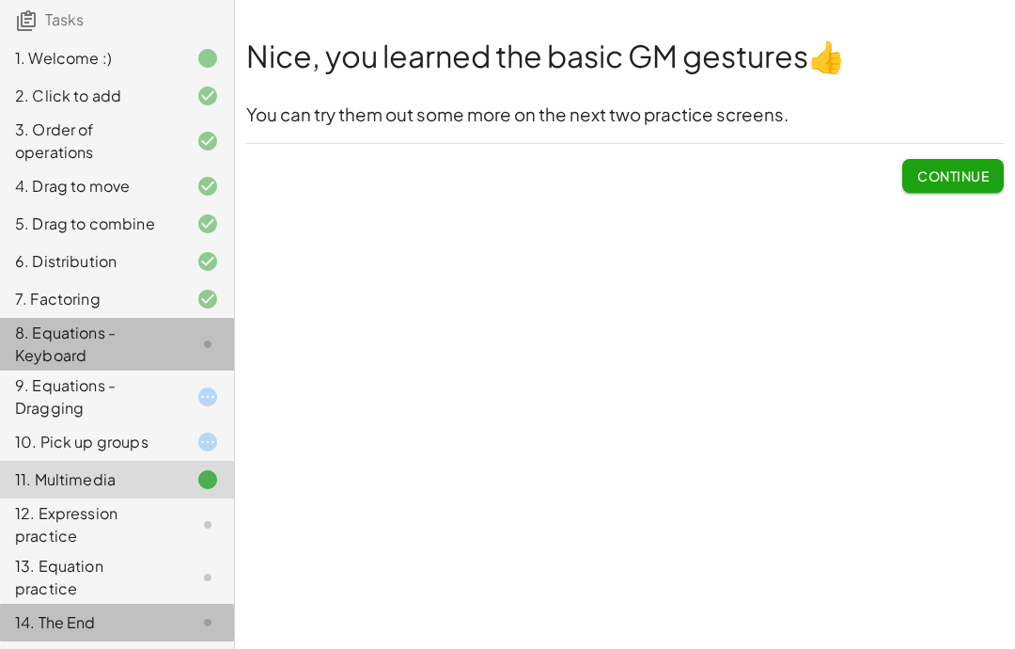
click at [55, 517] on div "12. Expression practice" at bounding box center [90, 524] width 151 height 45
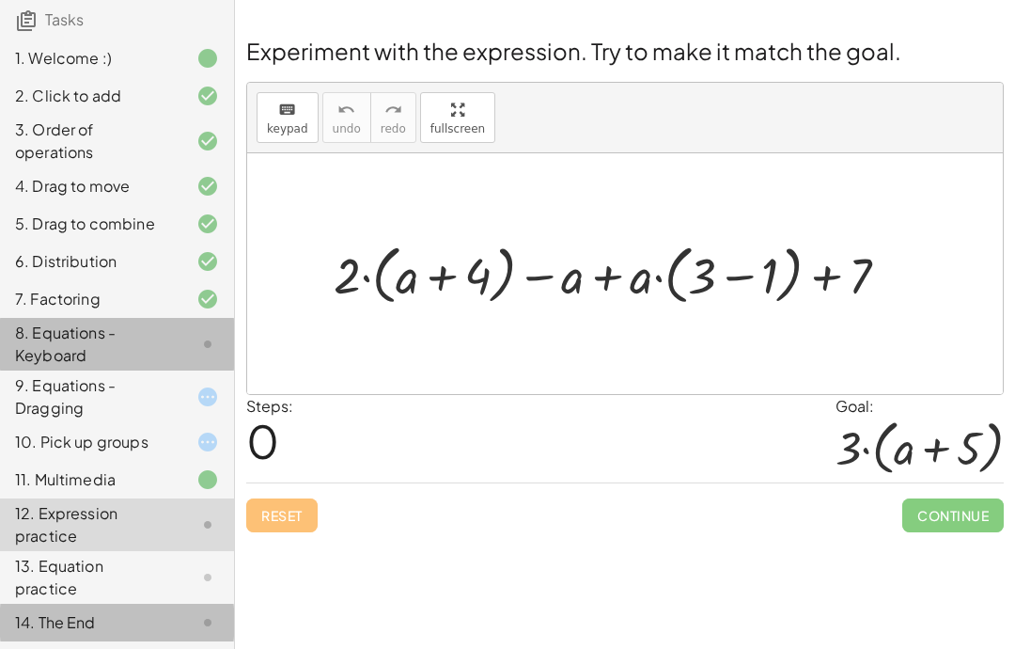
click at [102, 588] on div "13. Equation practice" at bounding box center [90, 577] width 151 height 45
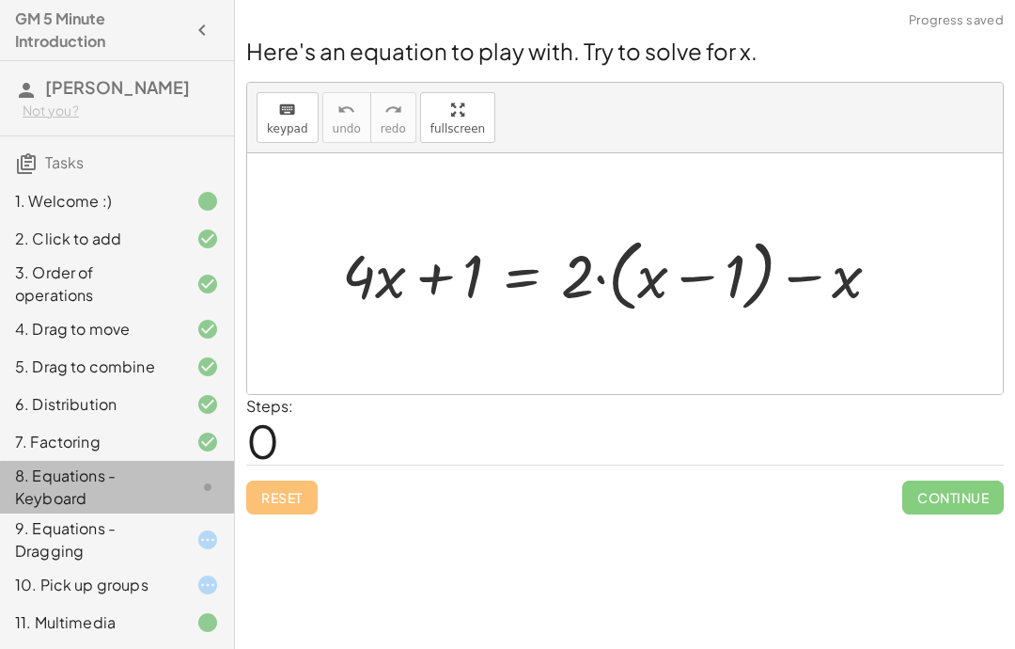
scroll to position [0, 0]
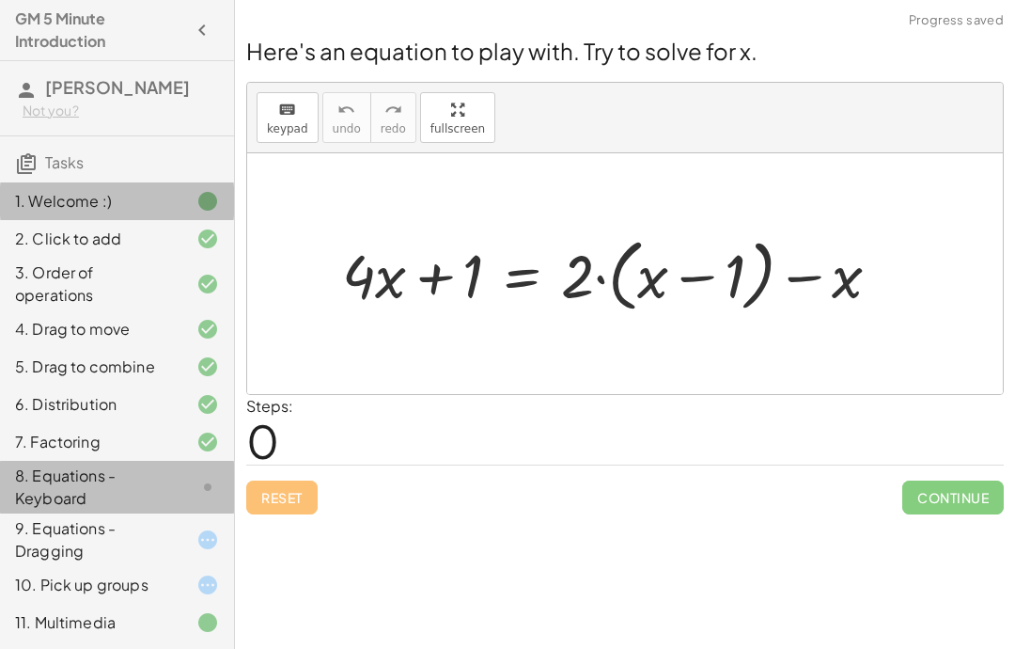
click at [62, 250] on div "2. Click to add" at bounding box center [90, 238] width 151 height 23
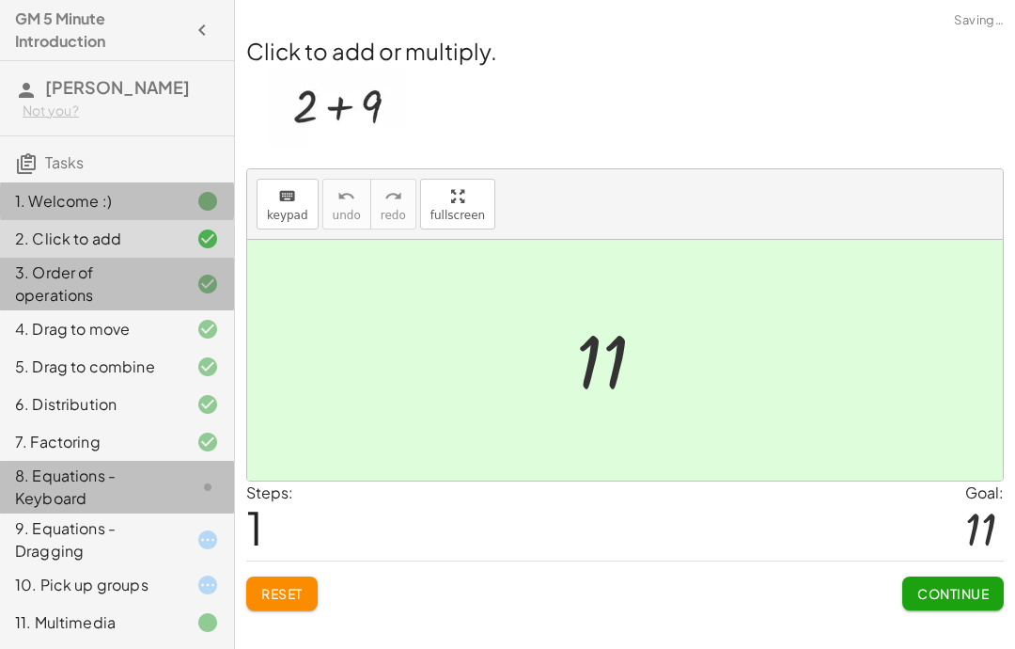
click at [46, 305] on div "3. Order of operations" at bounding box center [90, 283] width 151 height 45
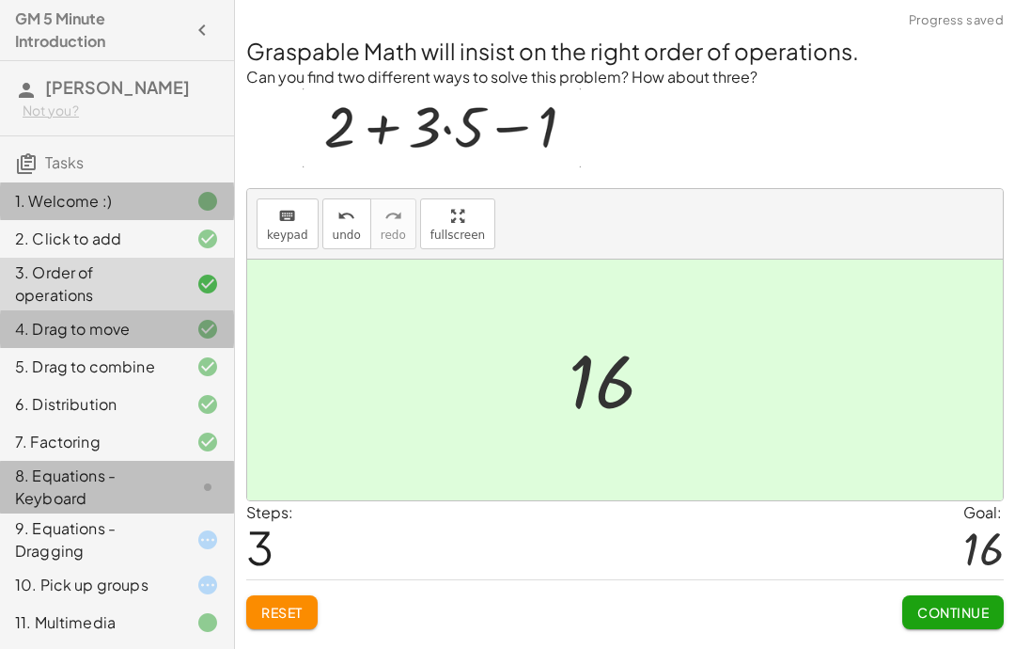
click at [42, 348] on div "4. Drag to move" at bounding box center [117, 329] width 234 height 38
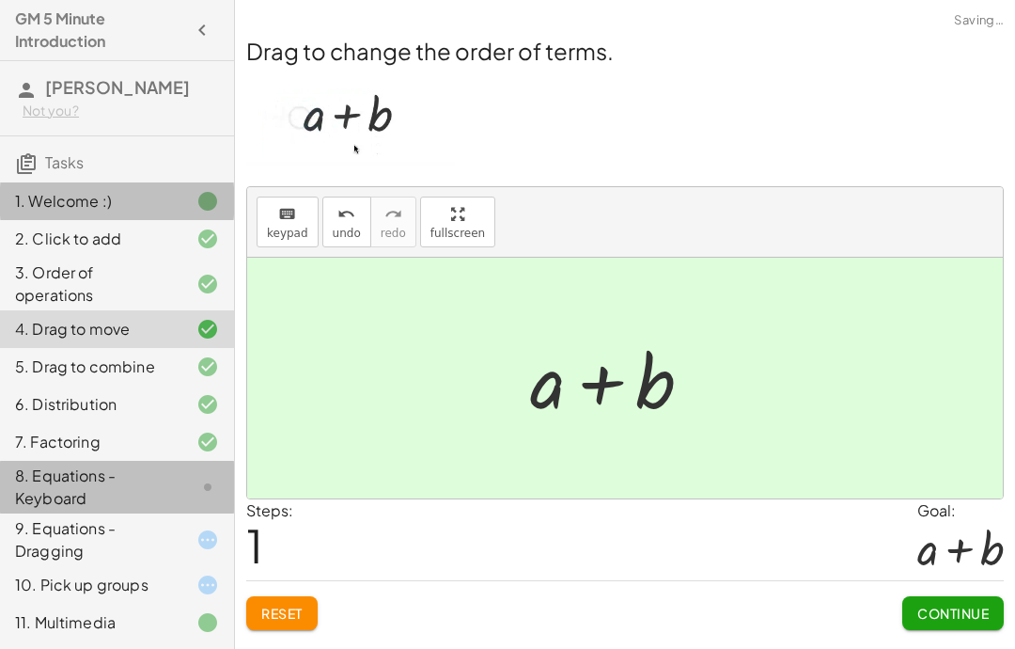
click at [26, 378] on div "5. Drag to combine" at bounding box center [90, 366] width 151 height 23
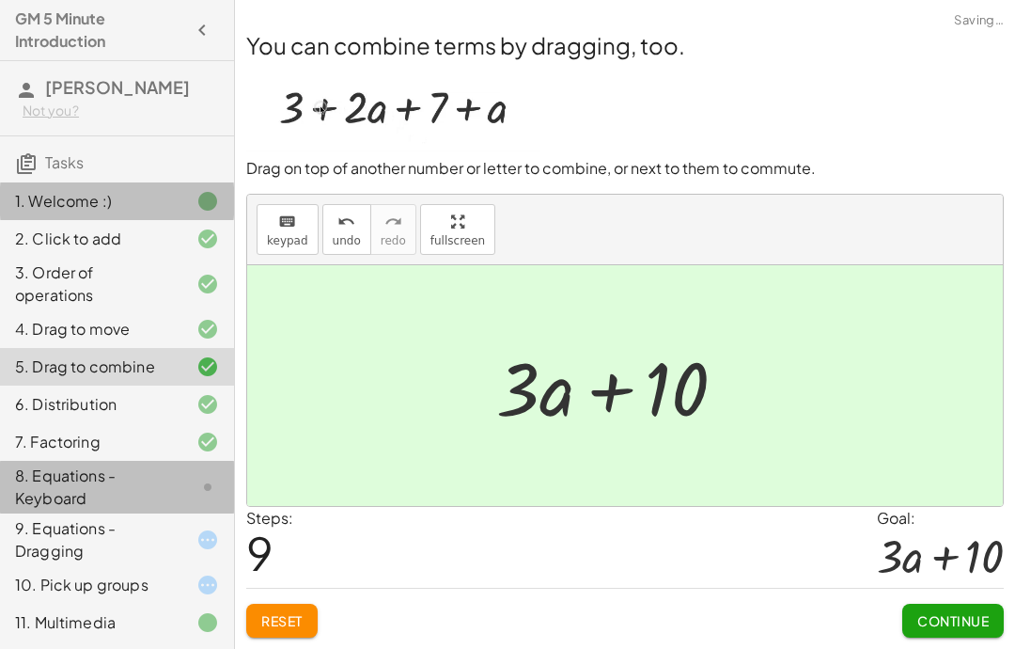
click at [30, 415] on div "6. Distribution" at bounding box center [90, 404] width 151 height 23
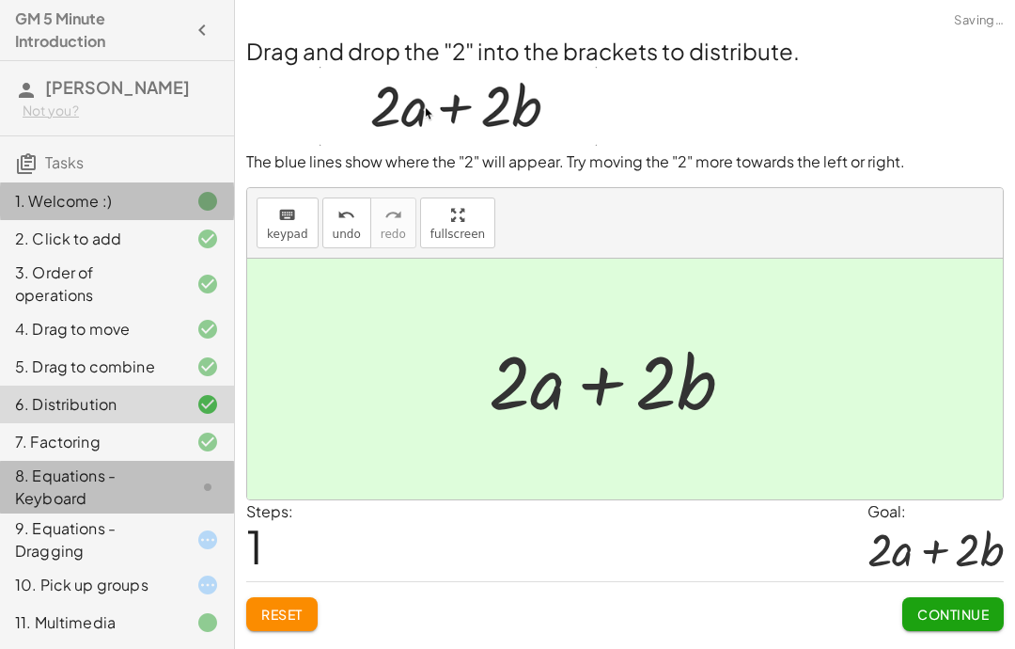
click at [29, 415] on div "6. Distribution" at bounding box center [90, 404] width 151 height 23
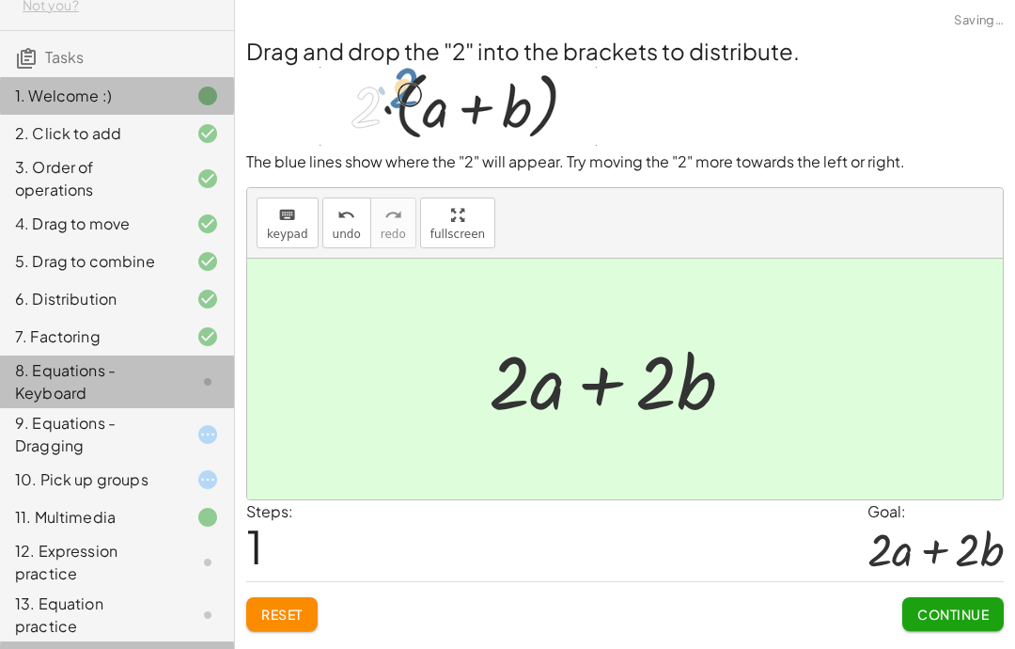
scroll to position [109, 0]
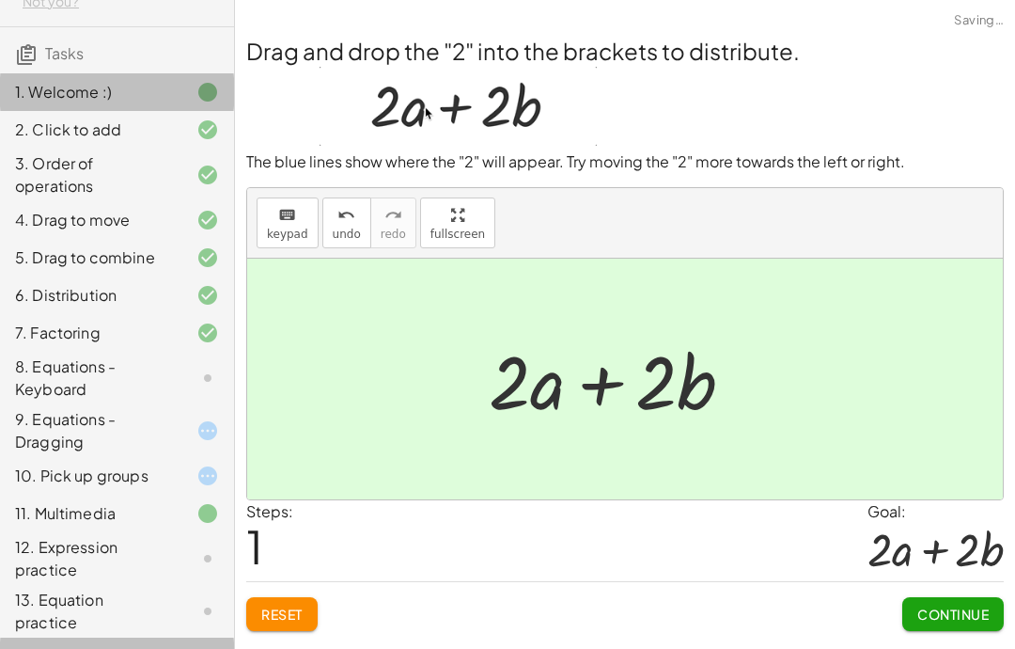
click at [34, 400] on div "8. Equations - Keyboard" at bounding box center [90, 377] width 151 height 45
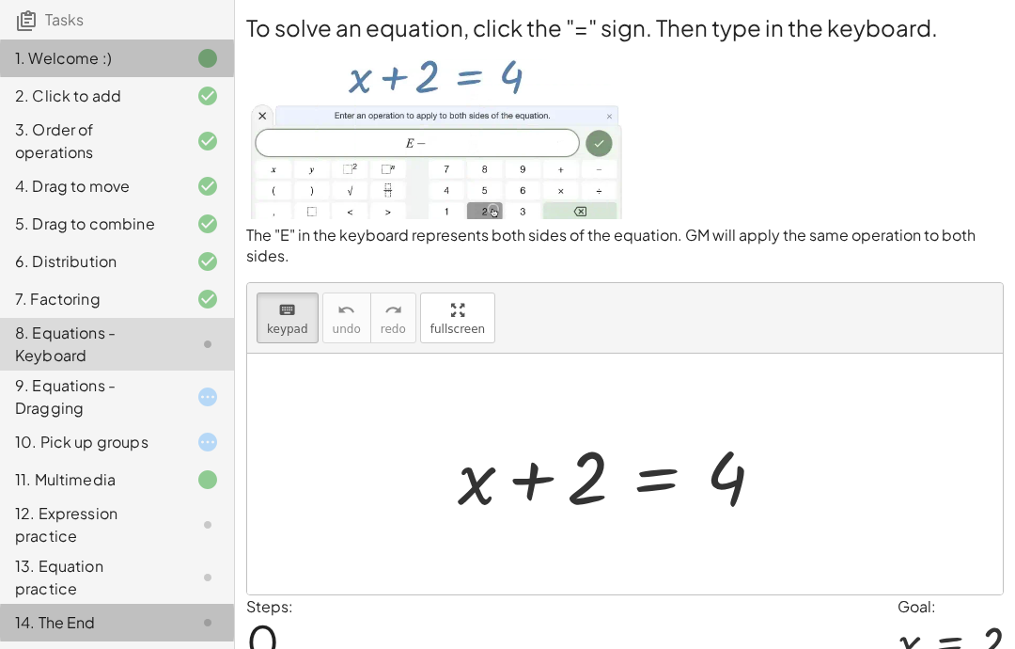
scroll to position [165, 0]
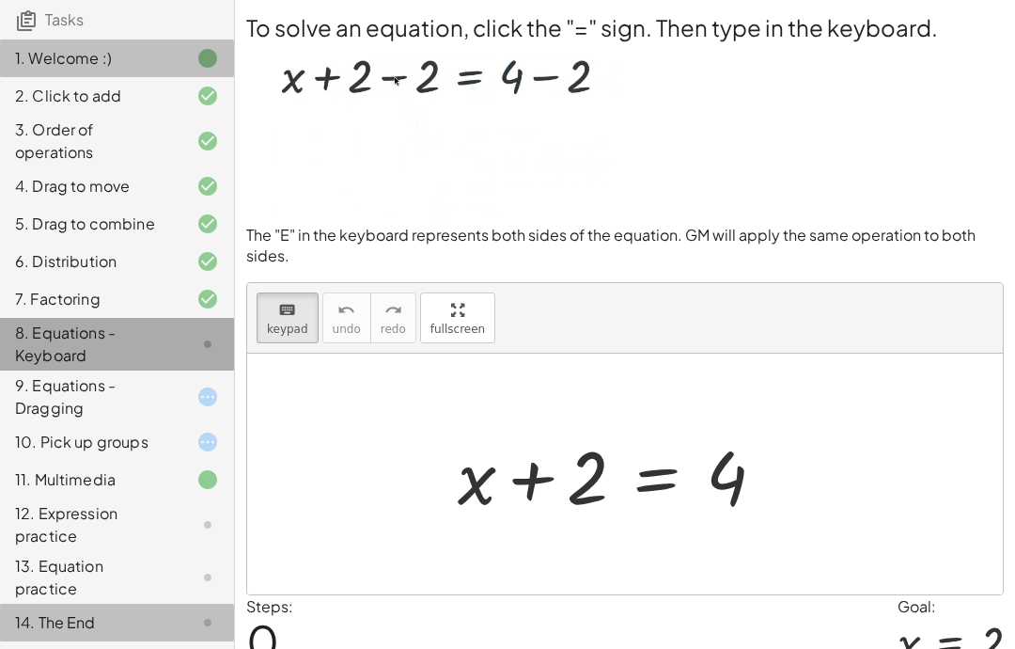
click at [70, 360] on div "8. Equations - Keyboard" at bounding box center [90, 343] width 151 height 45
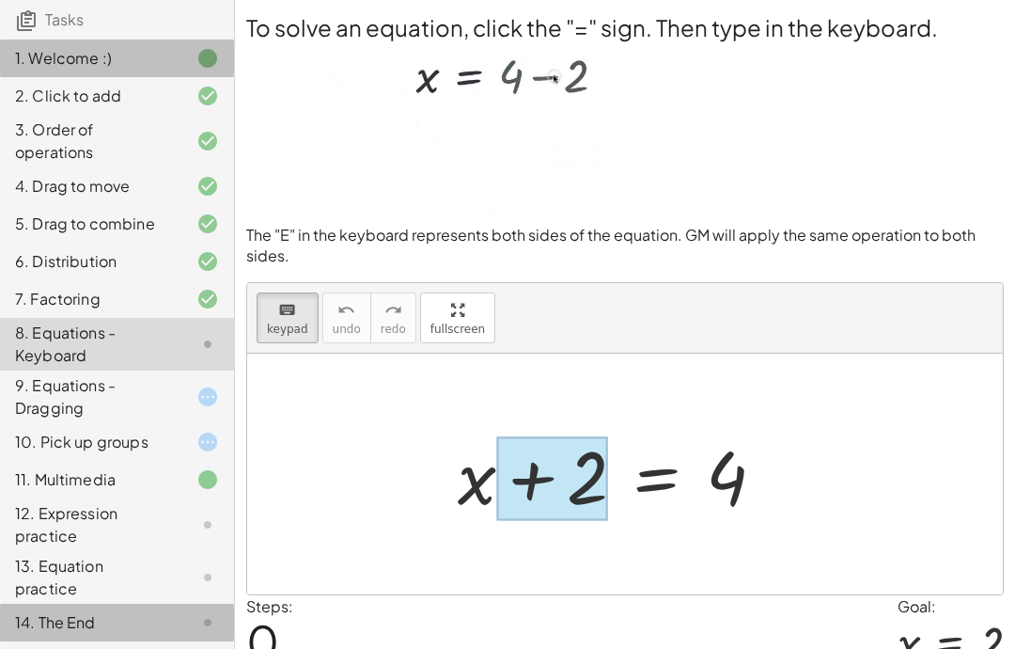
click at [561, 512] on div at bounding box center [552, 478] width 112 height 84
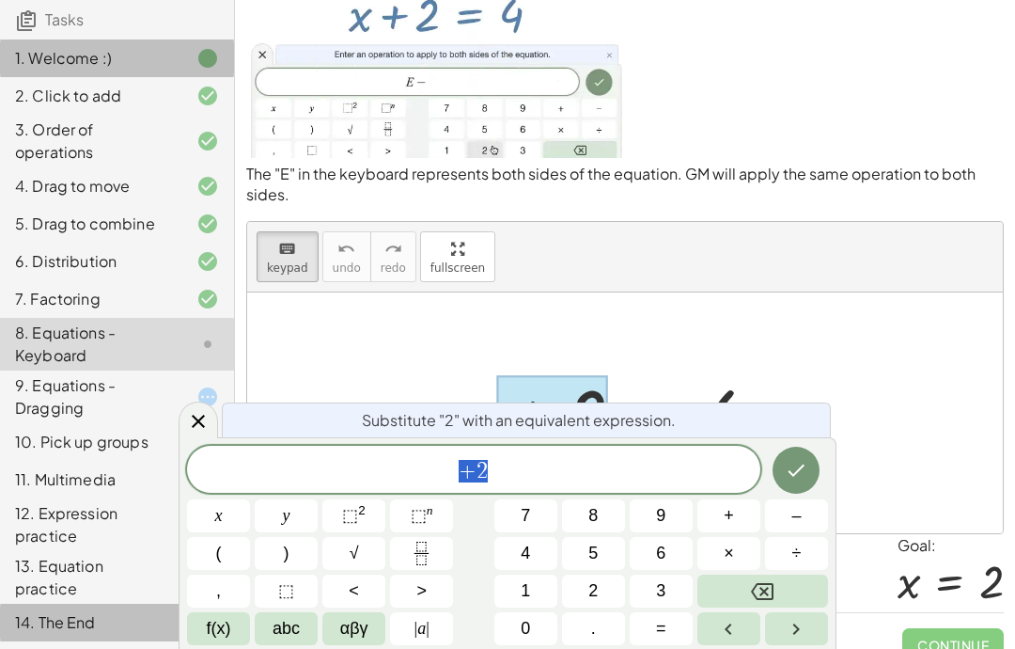
scroll to position [0, 0]
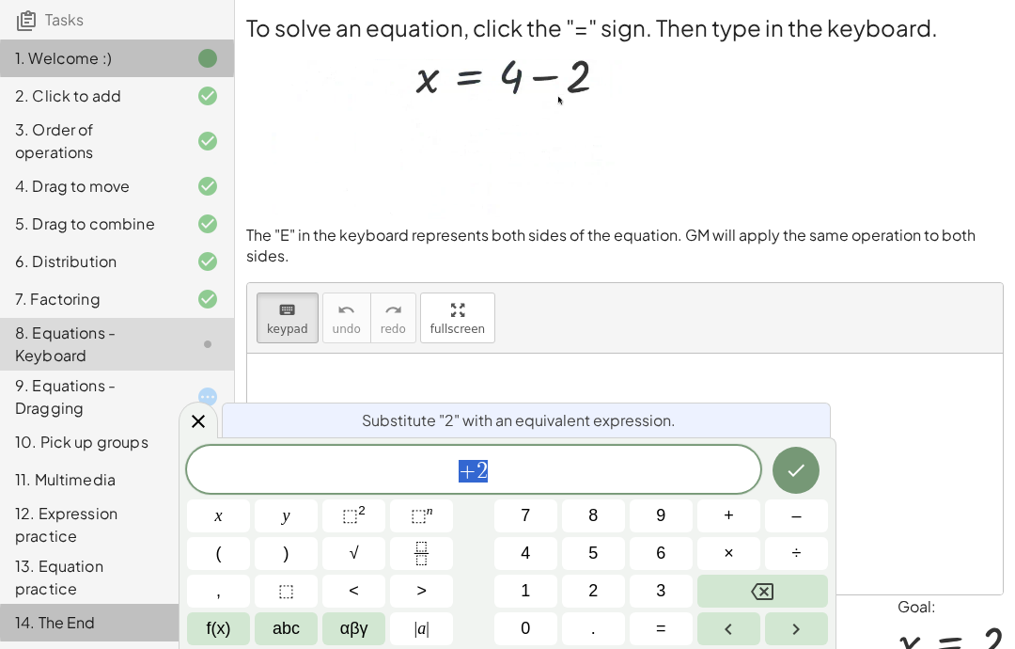
click at [297, 583] on button "⬚" at bounding box center [286, 590] width 63 height 33
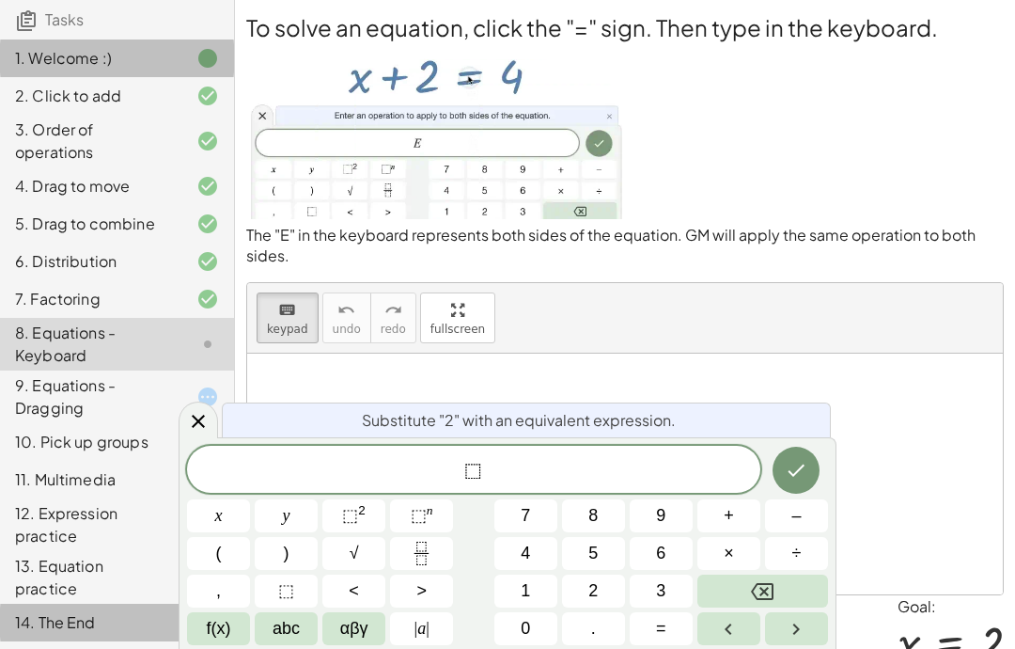
click at [296, 586] on button "⬚" at bounding box center [286, 590] width 63 height 33
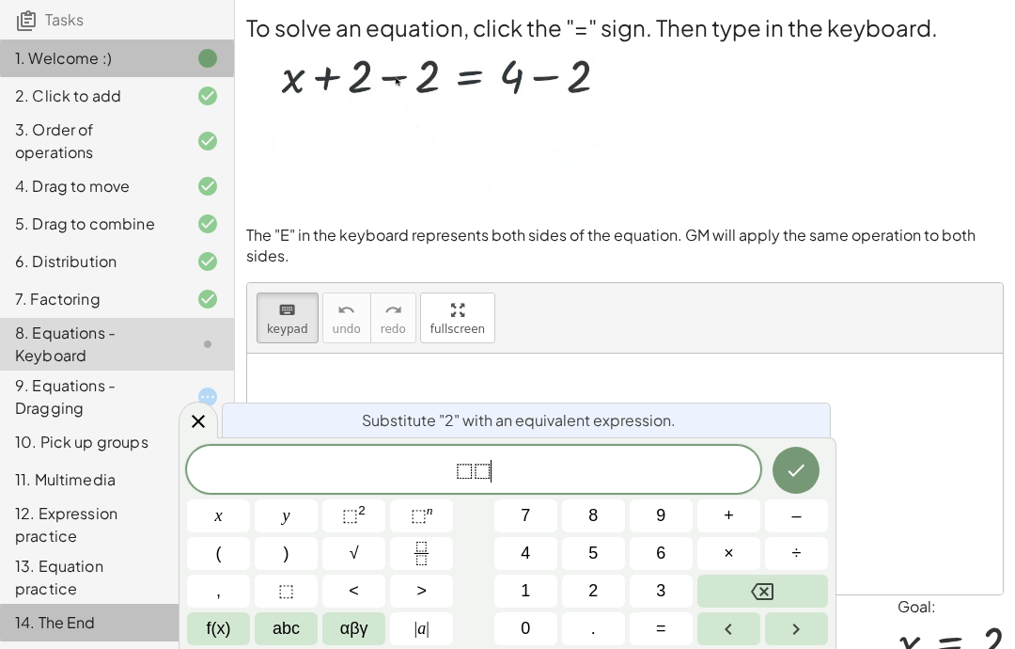
click at [306, 581] on button "⬚" at bounding box center [286, 590] width 63 height 33
